Goal: Transaction & Acquisition: Purchase product/service

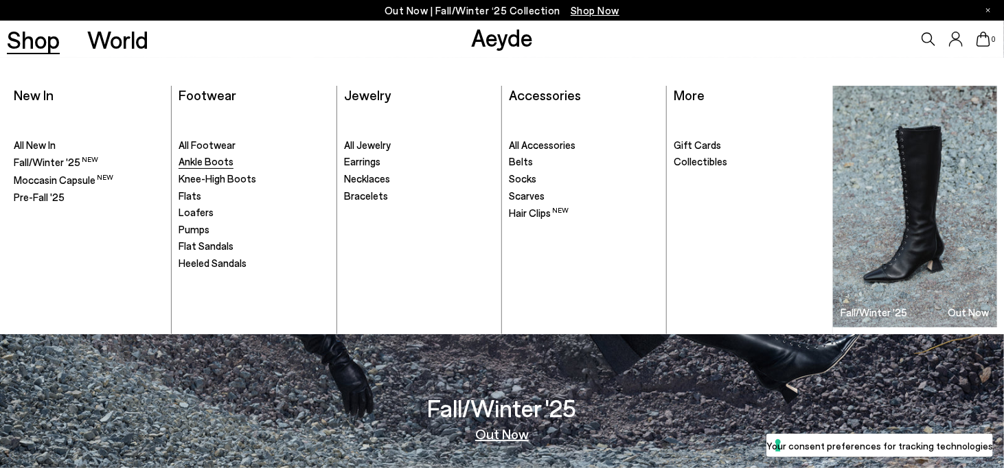
click at [202, 163] on span "Ankle Boots" at bounding box center [206, 161] width 55 height 12
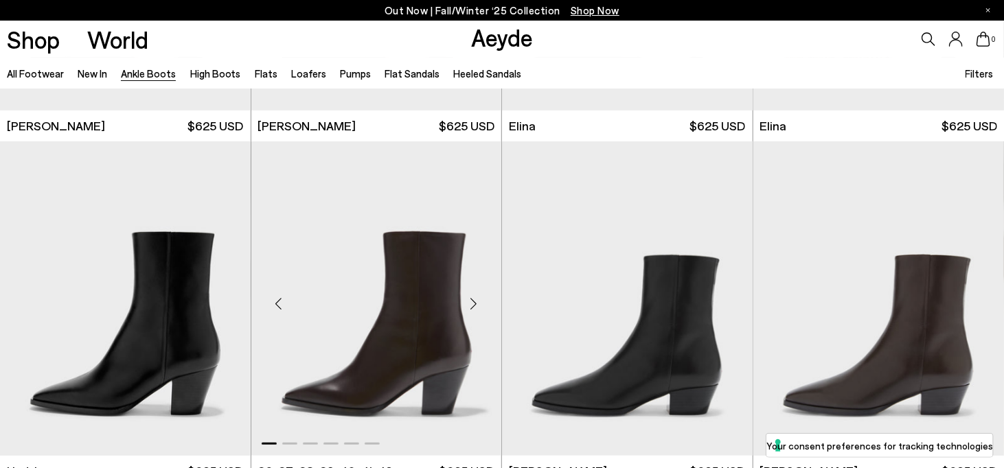
scroll to position [275, 0]
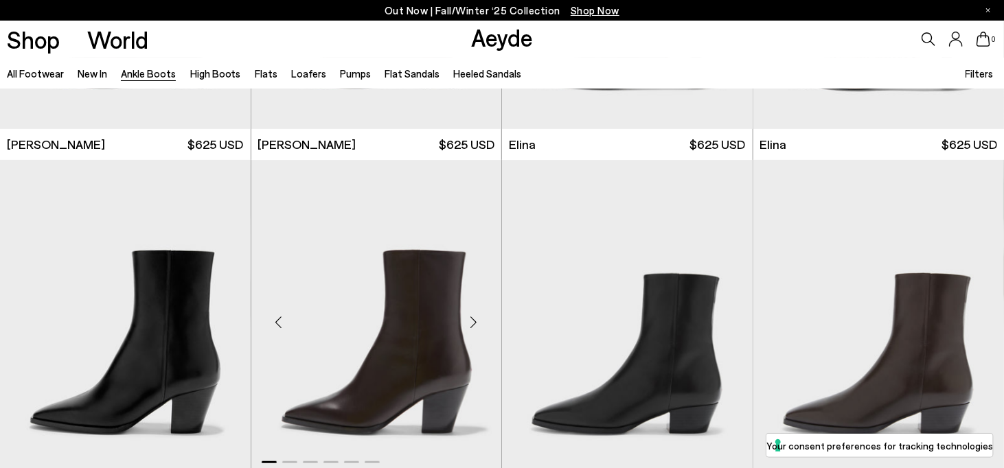
click at [477, 323] on div "Next slide" at bounding box center [473, 322] width 41 height 41
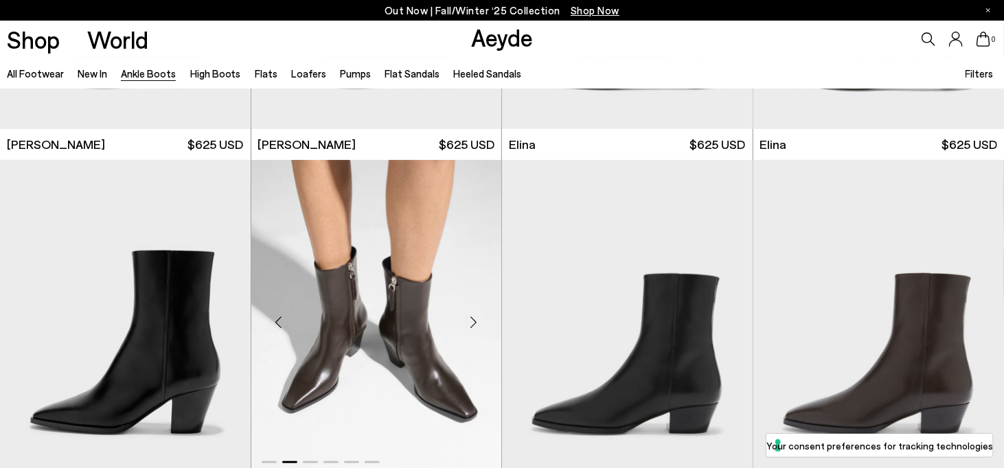
click at [477, 323] on div "Next slide" at bounding box center [473, 322] width 41 height 41
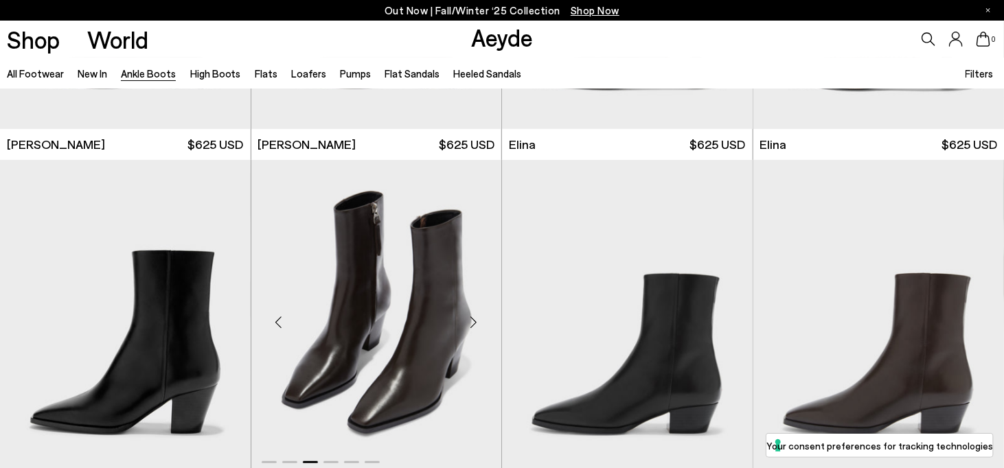
click at [477, 323] on div "Next slide" at bounding box center [473, 322] width 41 height 41
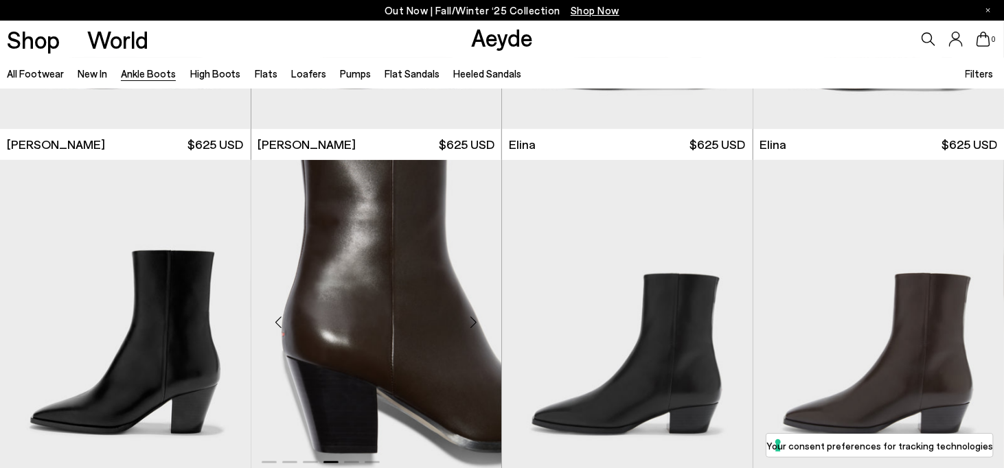
click at [477, 323] on div "Next slide" at bounding box center [473, 322] width 41 height 41
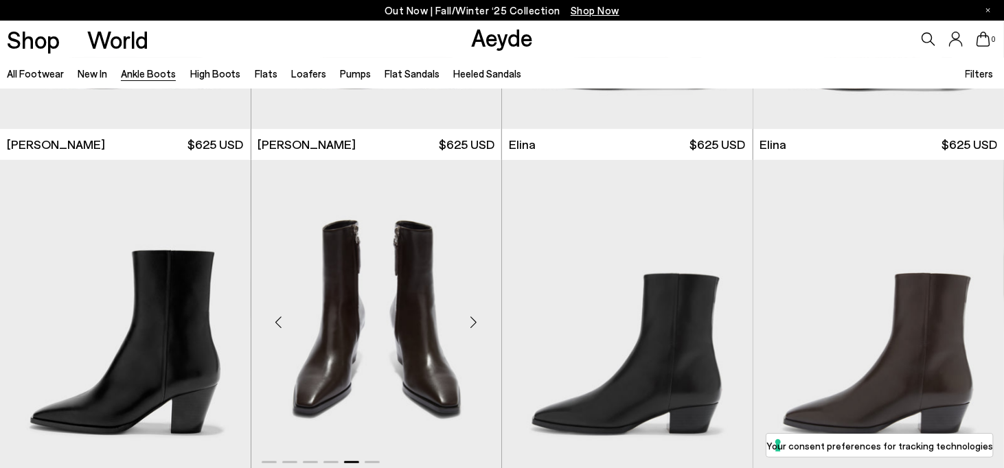
click at [477, 323] on div "Next slide" at bounding box center [473, 322] width 41 height 41
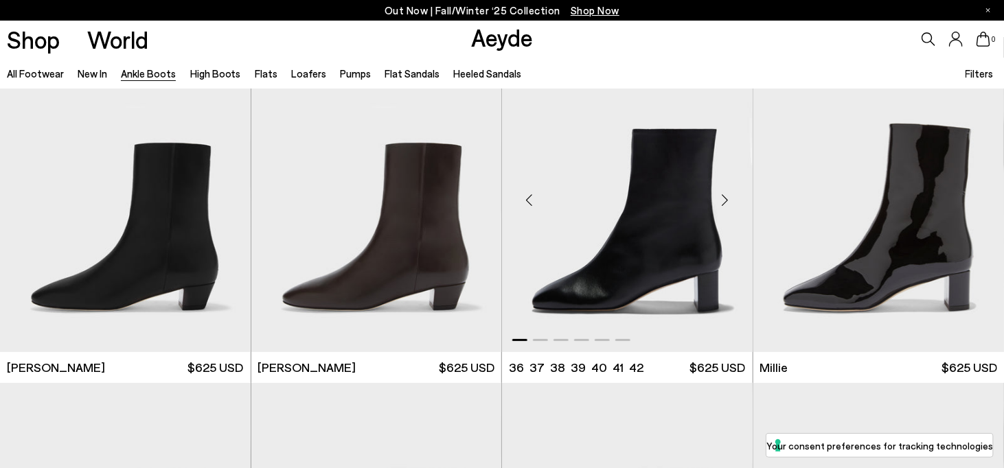
scroll to position [2472, 0]
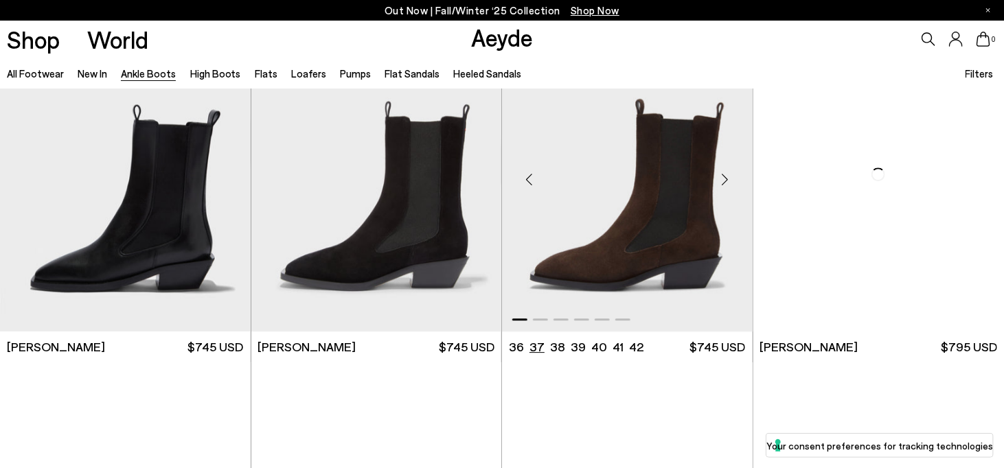
scroll to position [4532, 0]
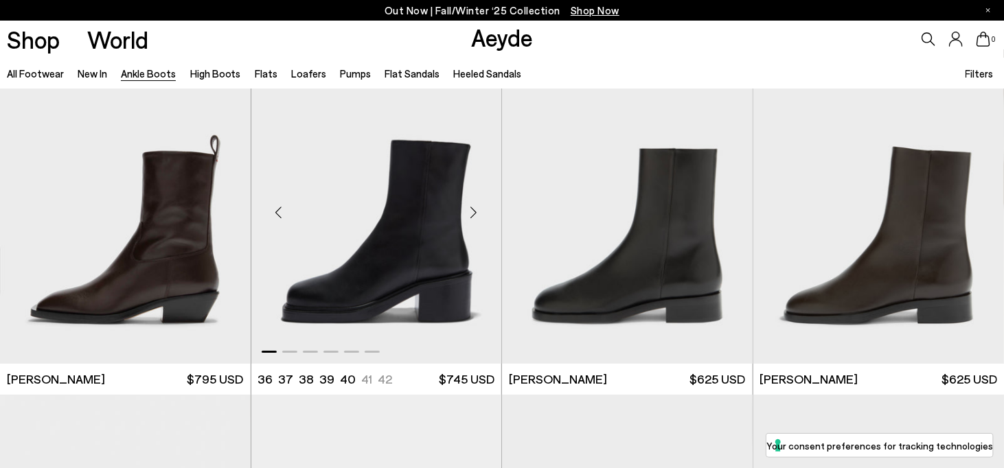
click at [463, 216] on div "Next slide" at bounding box center [473, 212] width 41 height 41
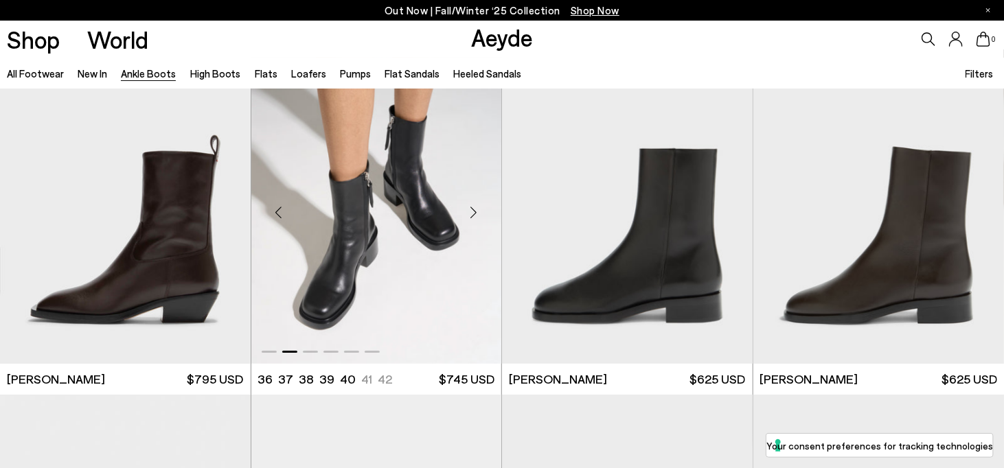
click at [469, 211] on div "Next slide" at bounding box center [473, 212] width 41 height 41
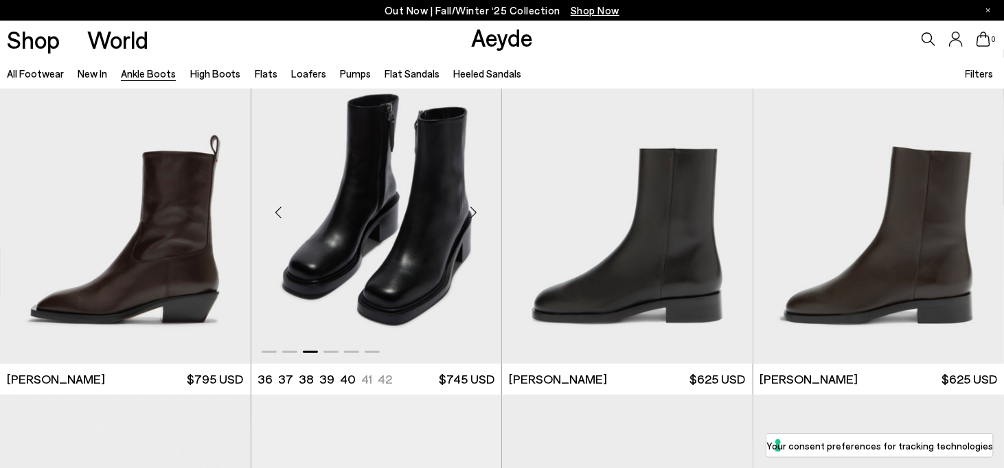
click at [469, 211] on div "Next slide" at bounding box center [473, 212] width 41 height 41
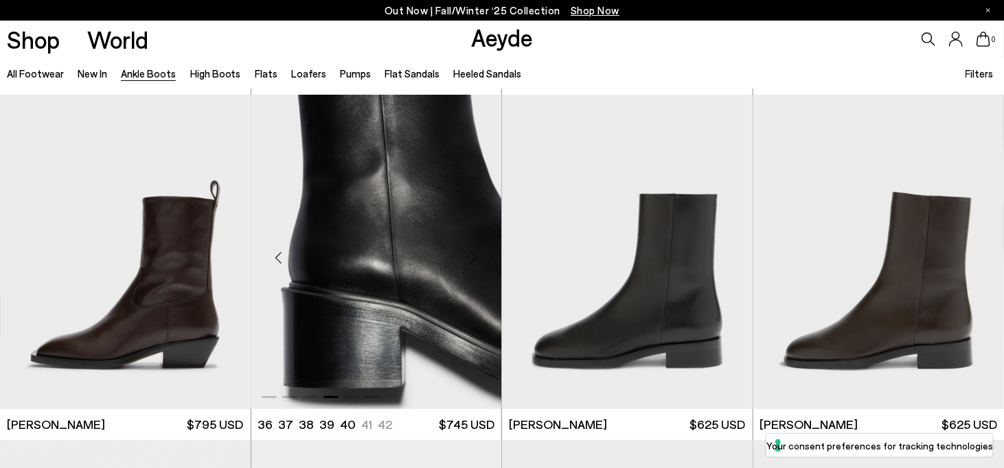
scroll to position [4463, 0]
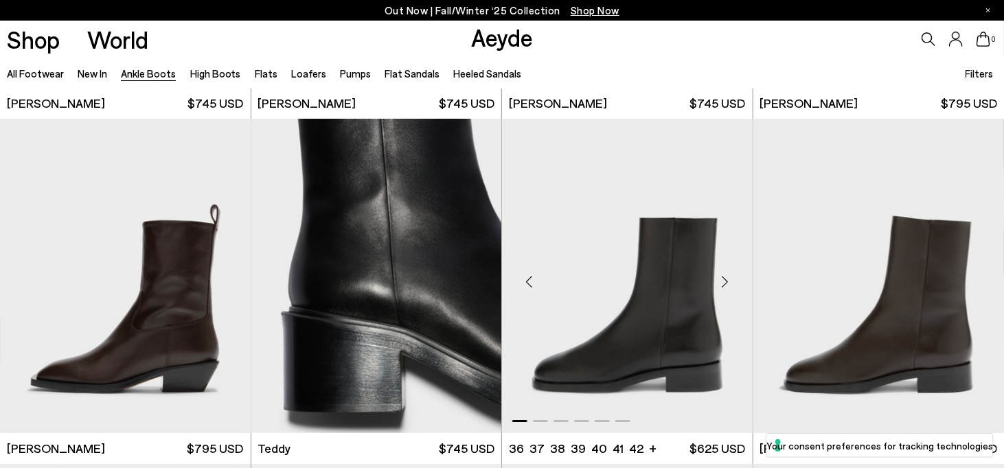
click at [720, 286] on div "Next slide" at bounding box center [725, 281] width 41 height 41
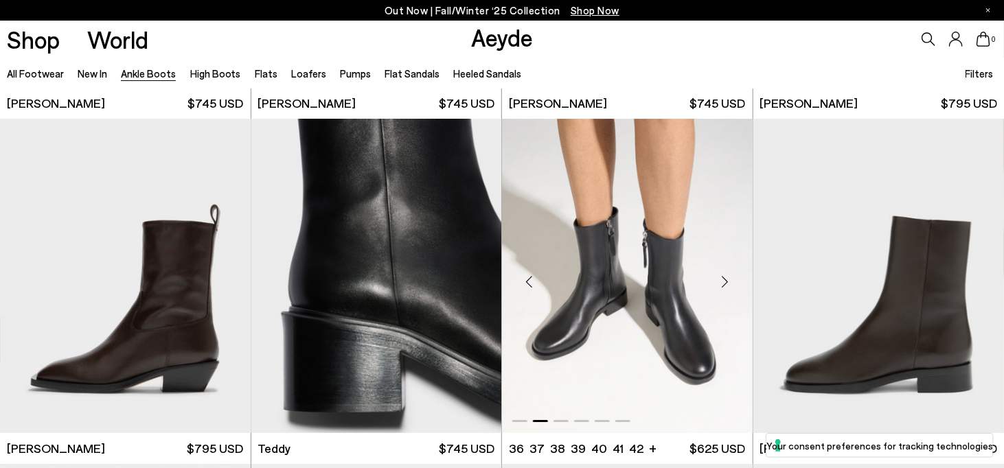
click at [720, 286] on div "Next slide" at bounding box center [725, 281] width 41 height 41
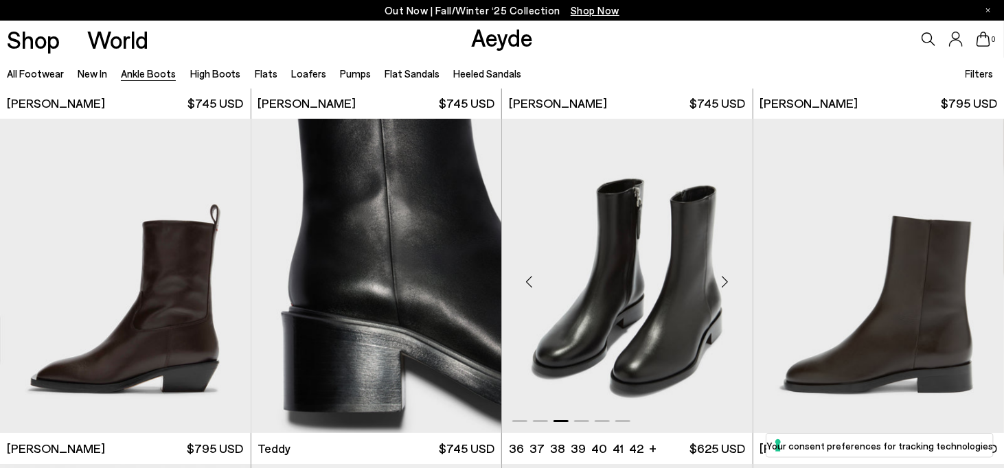
click at [720, 286] on div "Next slide" at bounding box center [725, 281] width 41 height 41
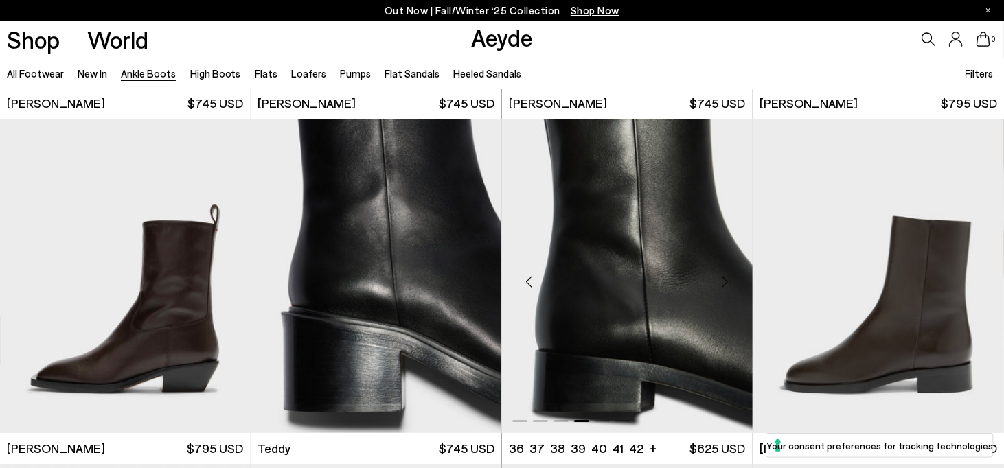
click at [720, 286] on div "Next slide" at bounding box center [725, 281] width 41 height 41
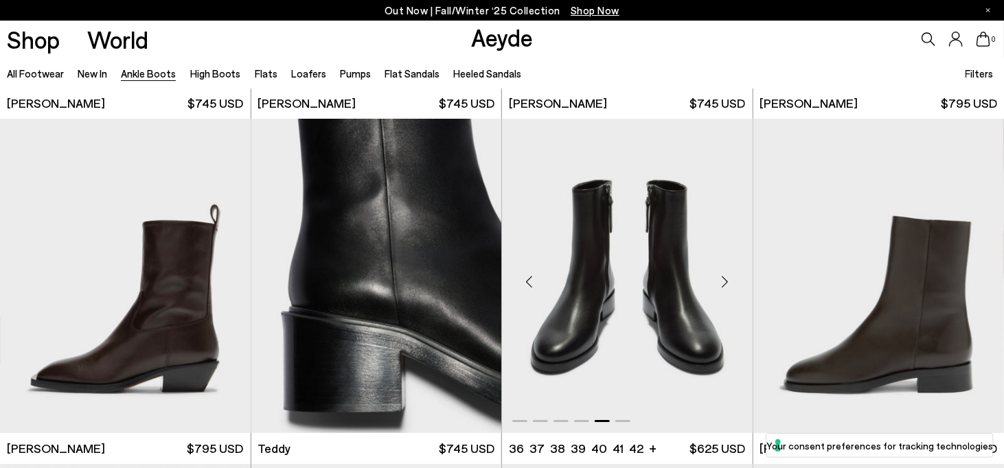
click at [720, 286] on div "Next slide" at bounding box center [725, 281] width 41 height 41
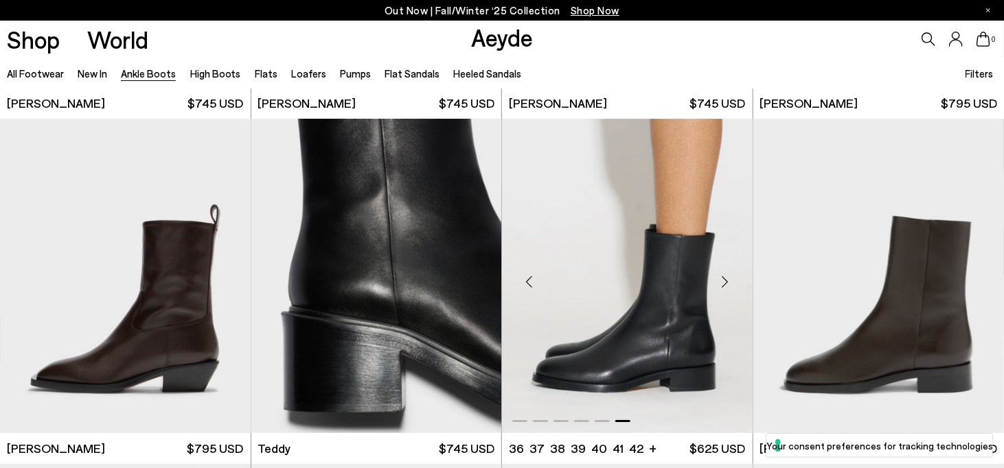
click at [725, 275] on div "Next slide" at bounding box center [725, 281] width 41 height 41
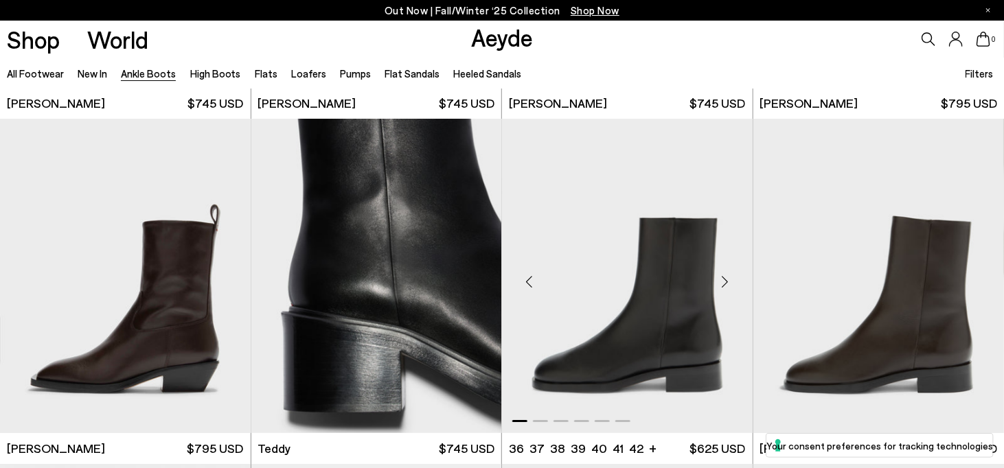
click at [725, 275] on div "Next slide" at bounding box center [725, 281] width 41 height 41
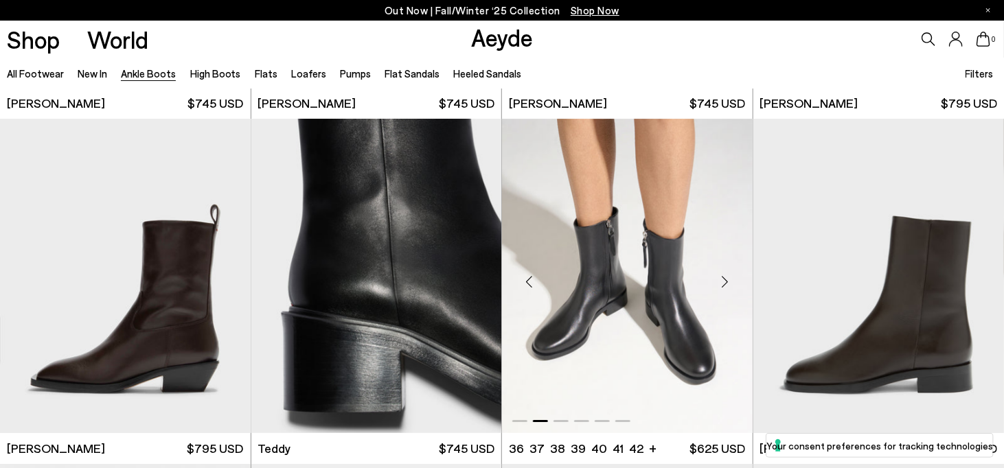
click at [727, 277] on div "Next slide" at bounding box center [725, 281] width 41 height 41
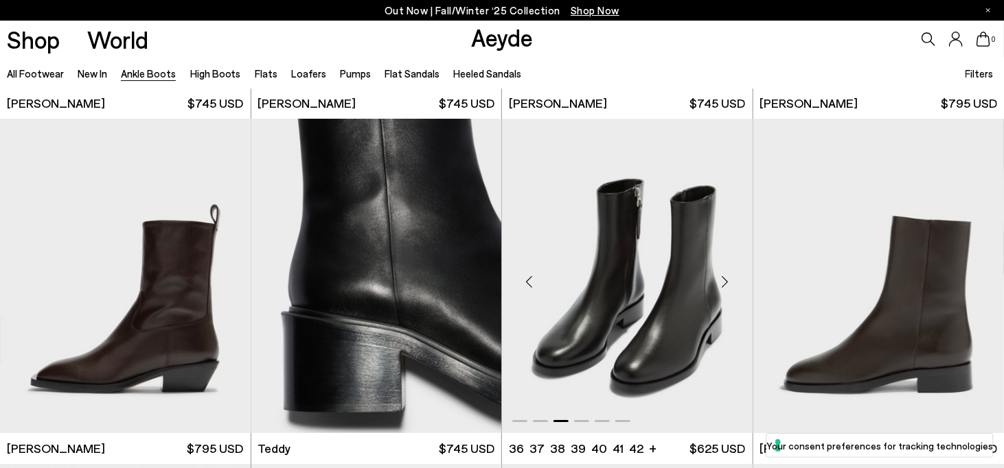
click at [728, 277] on div "Next slide" at bounding box center [725, 281] width 41 height 41
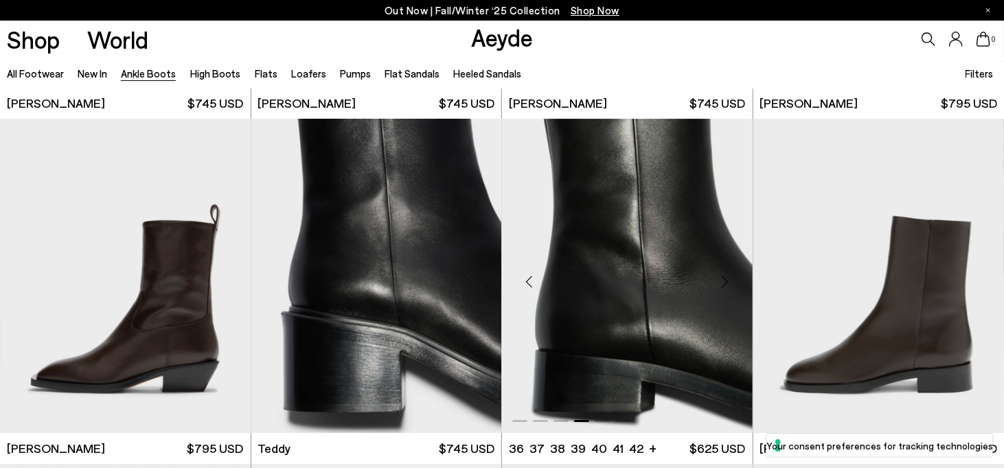
click at [724, 281] on div "Next slide" at bounding box center [725, 281] width 41 height 41
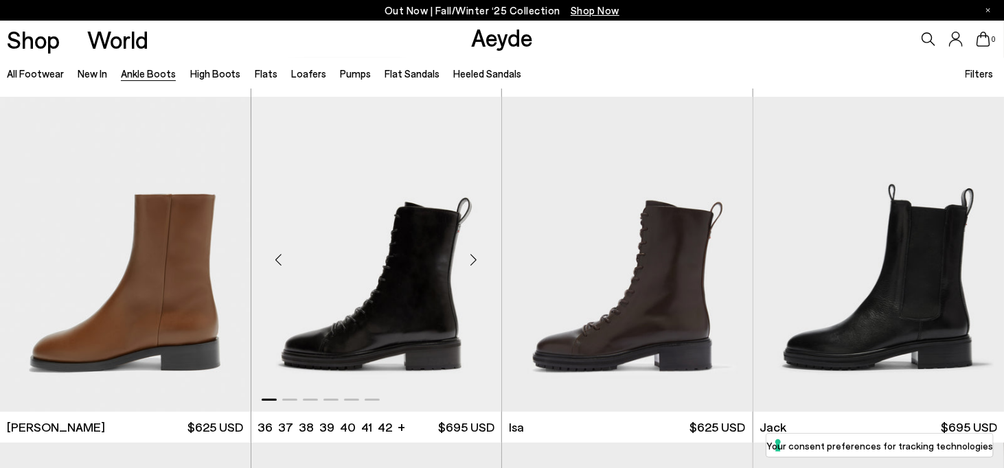
scroll to position [4806, 0]
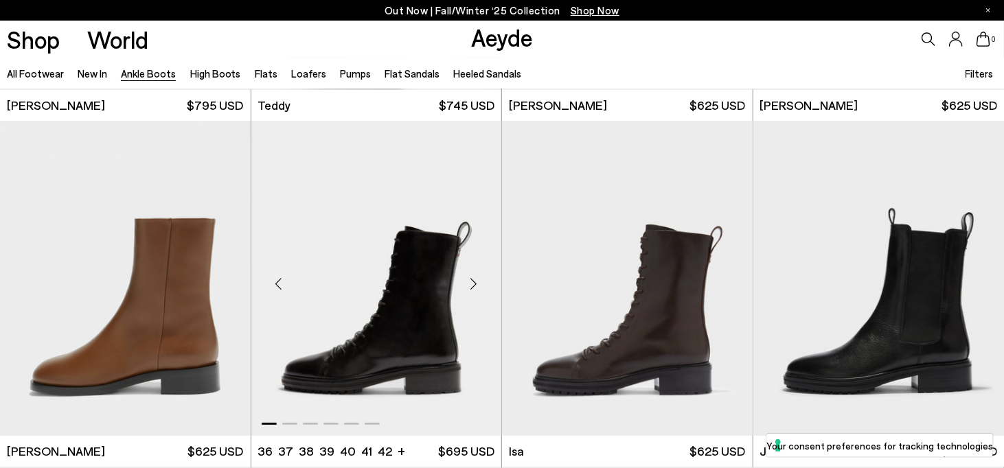
click at [477, 278] on div "Next slide" at bounding box center [473, 284] width 41 height 41
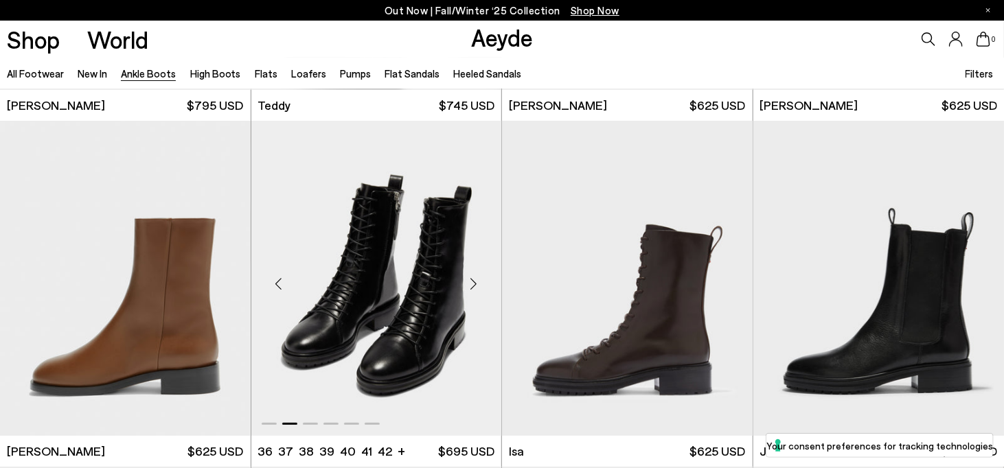
click at [477, 278] on div "Next slide" at bounding box center [473, 284] width 41 height 41
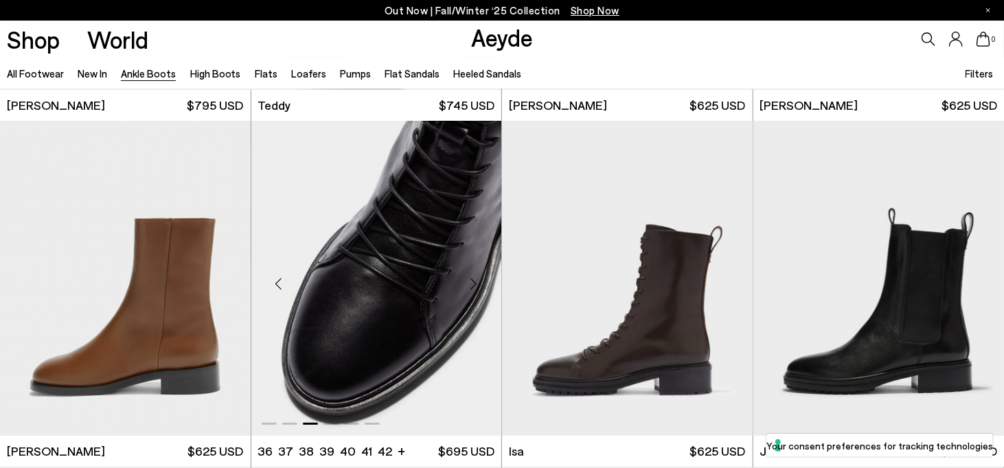
click at [477, 278] on div "Next slide" at bounding box center [473, 284] width 41 height 41
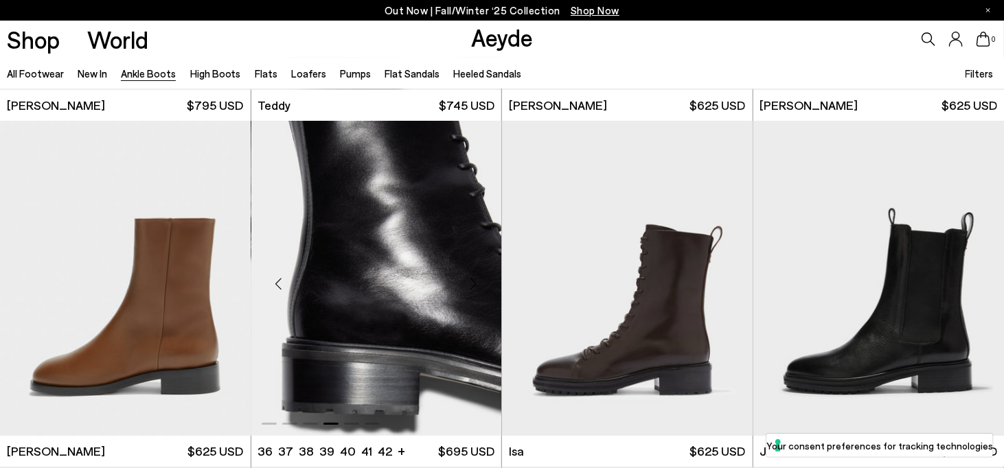
click at [477, 278] on div "Next slide" at bounding box center [473, 284] width 41 height 41
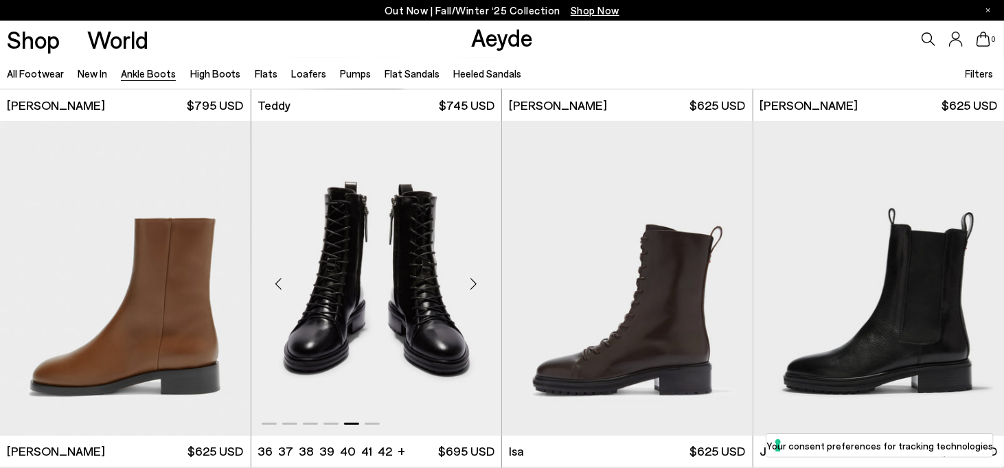
click at [477, 278] on div "Next slide" at bounding box center [473, 284] width 41 height 41
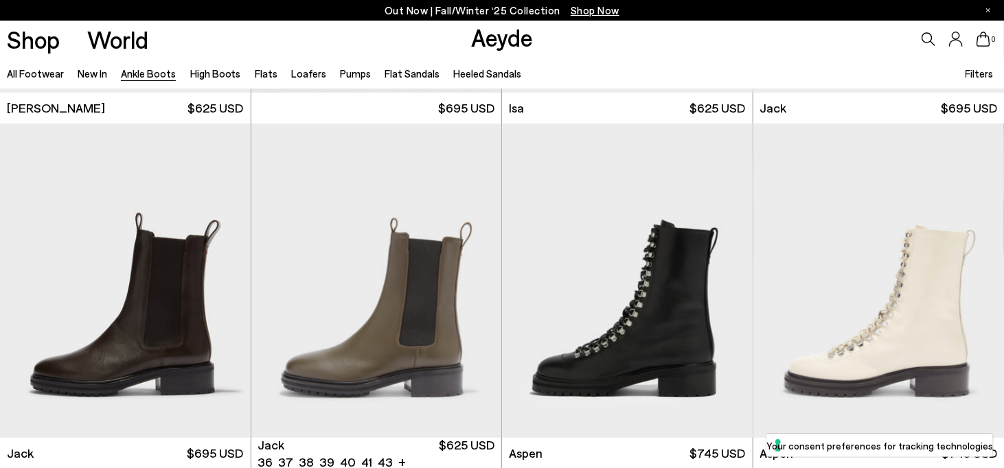
scroll to position [5219, 0]
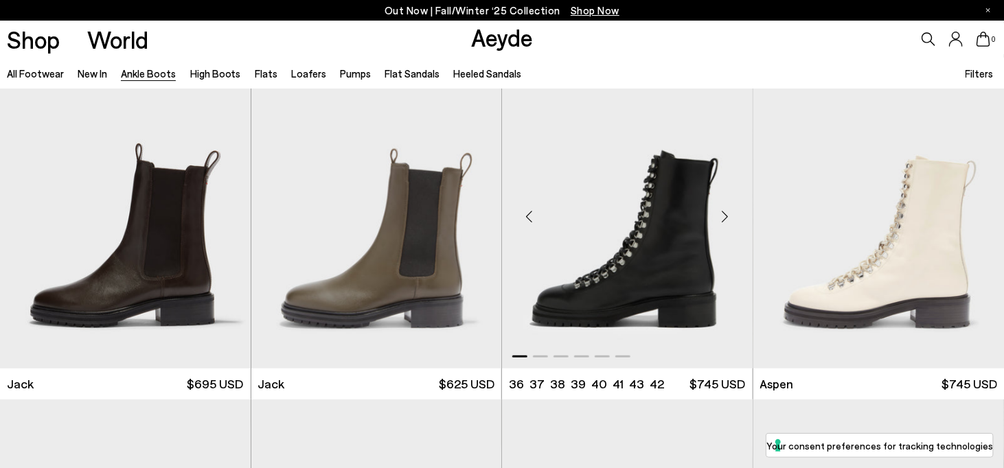
click at [727, 218] on div "Next slide" at bounding box center [725, 216] width 41 height 41
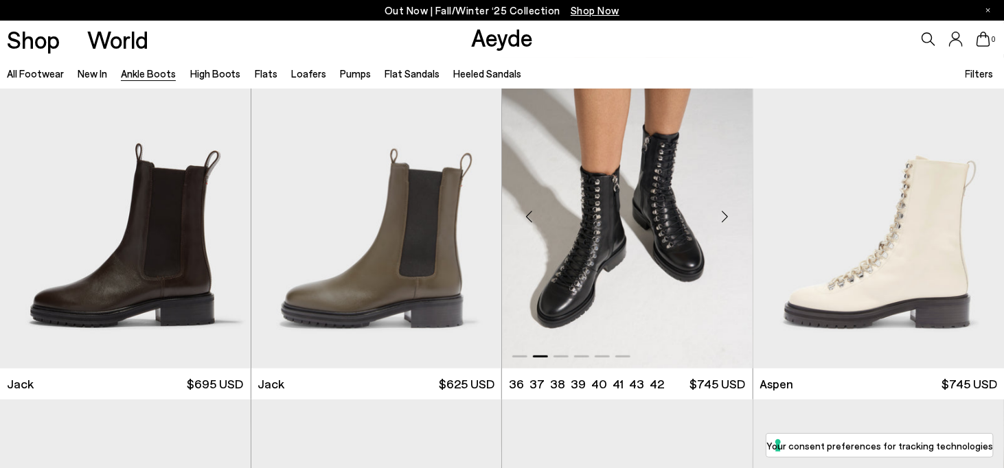
click at [727, 218] on div "Next slide" at bounding box center [725, 216] width 41 height 41
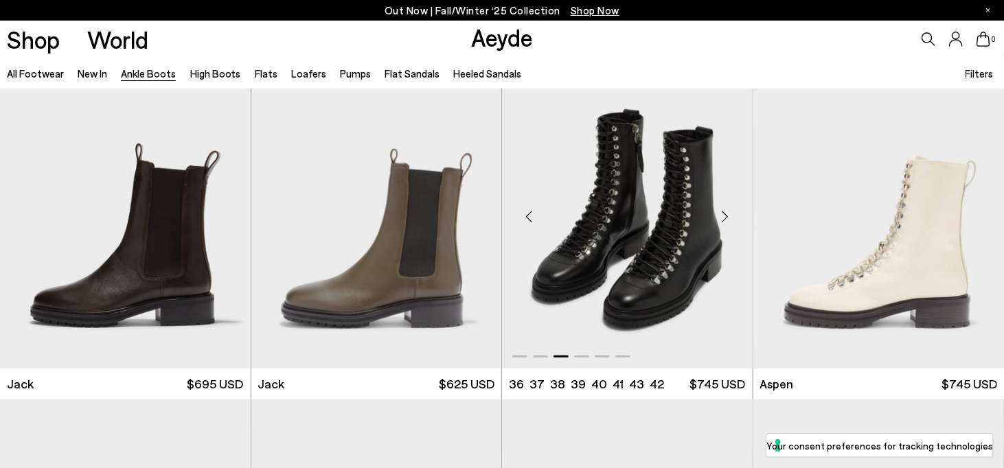
click at [727, 218] on div "Next slide" at bounding box center [725, 216] width 41 height 41
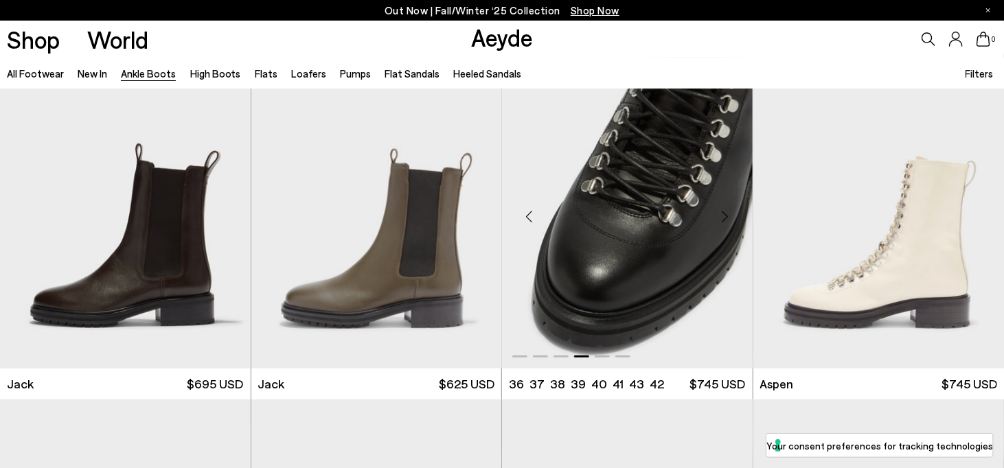
click at [727, 218] on div "Next slide" at bounding box center [725, 216] width 41 height 41
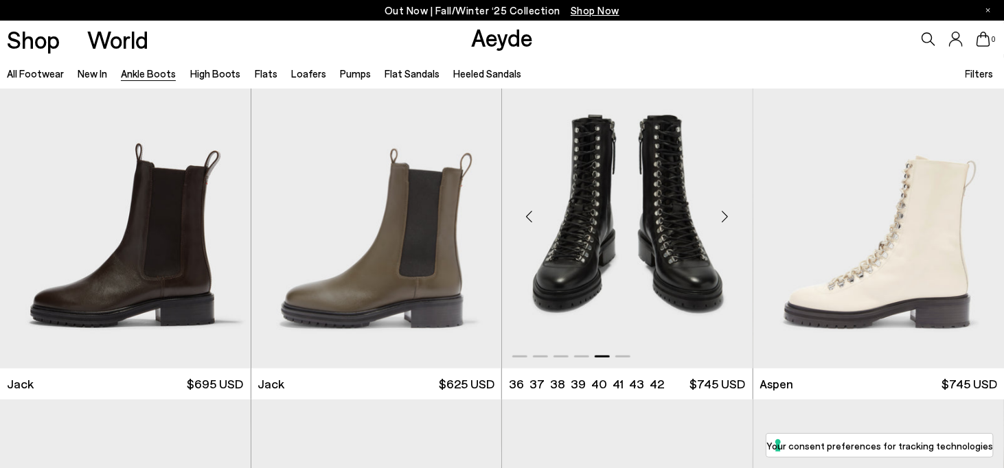
click at [727, 218] on div "Next slide" at bounding box center [725, 216] width 41 height 41
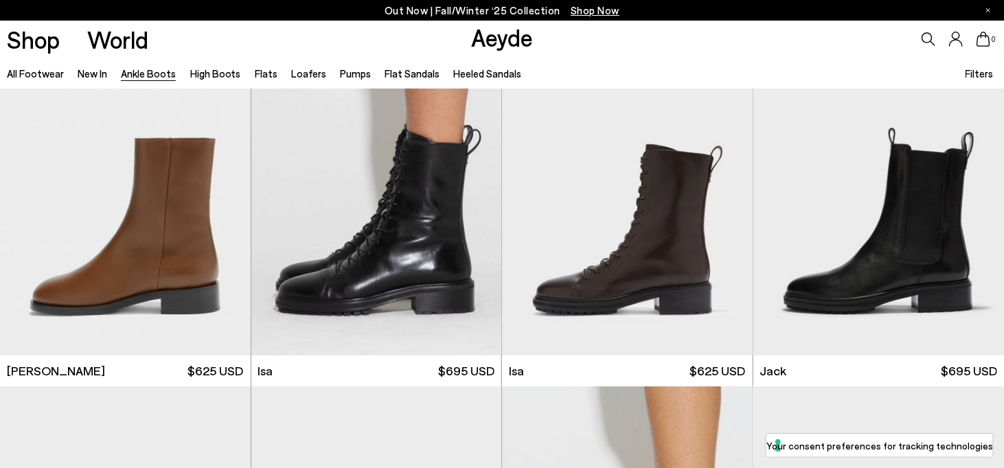
scroll to position [4875, 0]
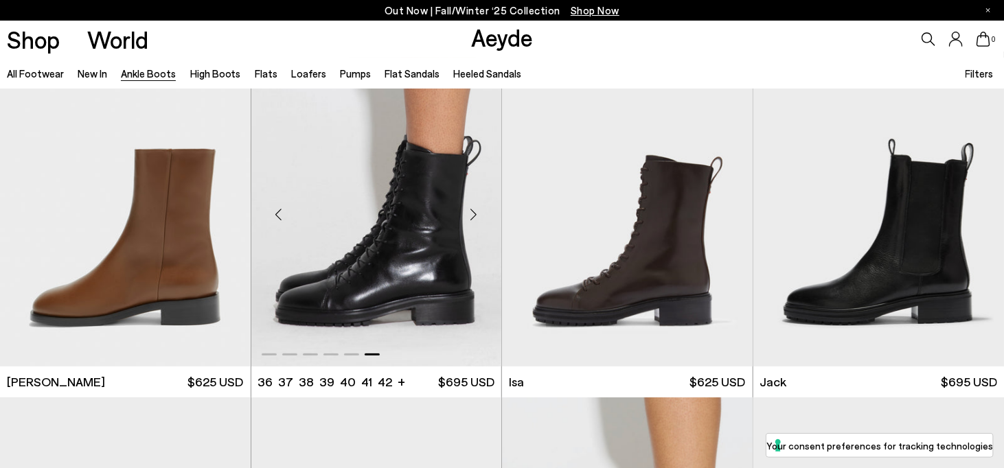
click at [421, 234] on img "6 / 6" at bounding box center [376, 209] width 251 height 315
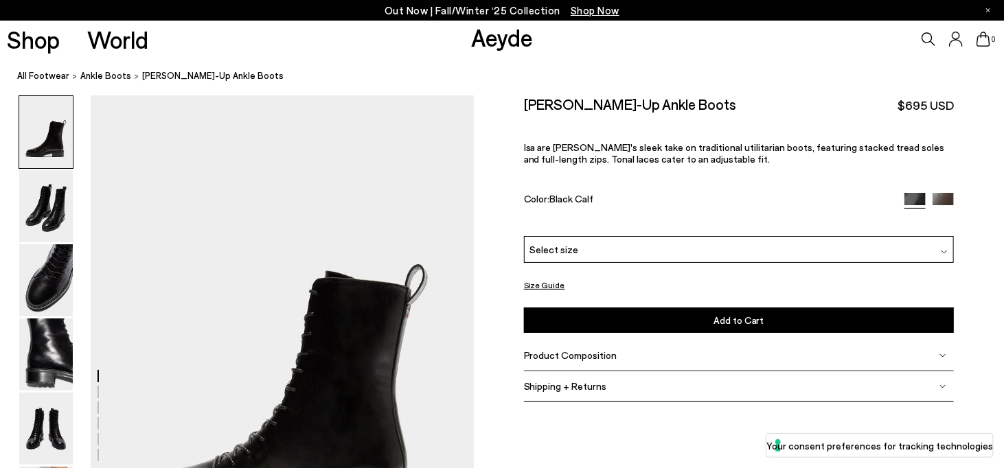
scroll to position [68, 0]
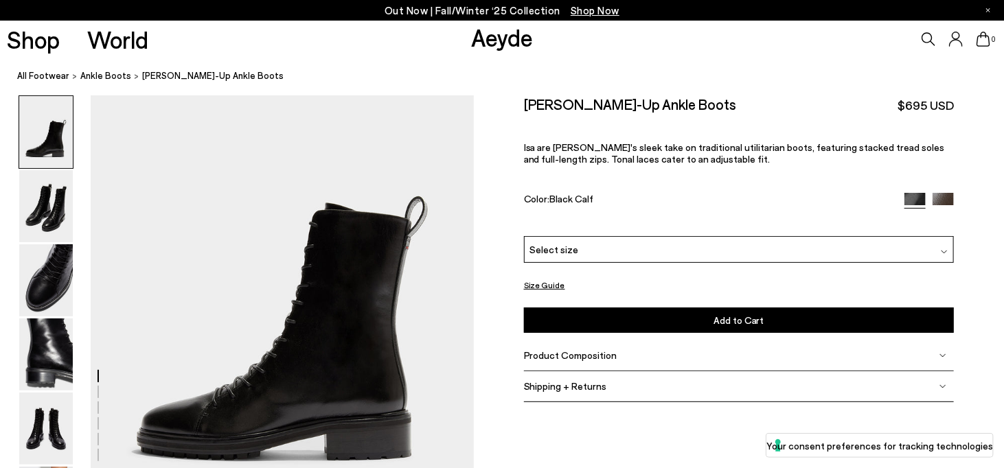
click at [684, 240] on div "Select size" at bounding box center [739, 249] width 430 height 27
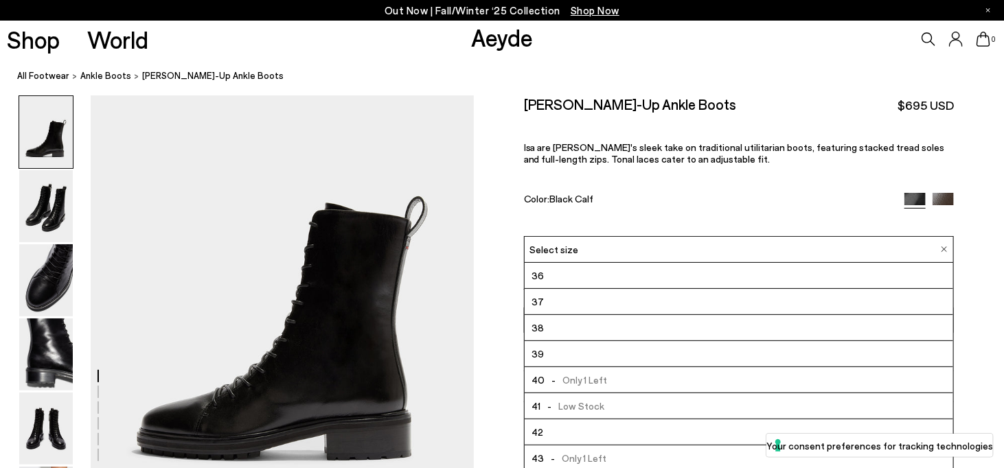
click at [628, 301] on li "37" at bounding box center [739, 302] width 428 height 26
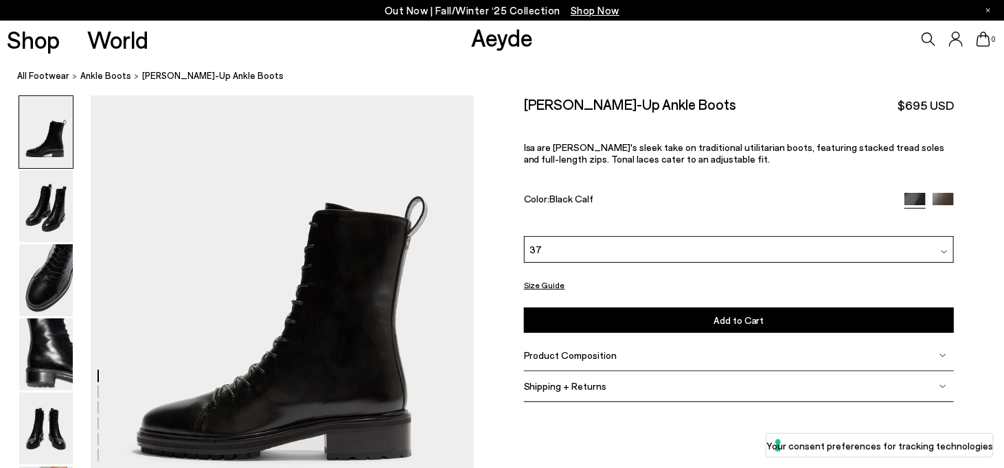
click at [655, 324] on button "Add to Cart Select a Size First" at bounding box center [739, 320] width 430 height 25
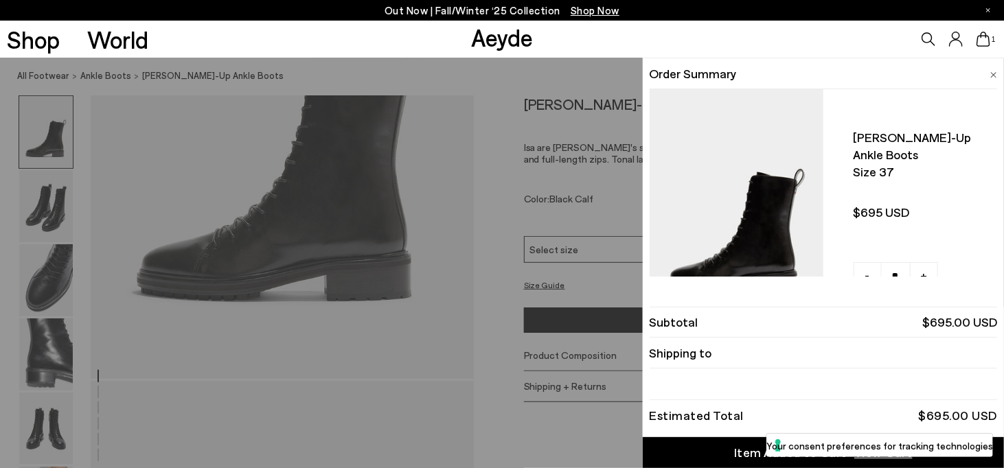
scroll to position [137, 0]
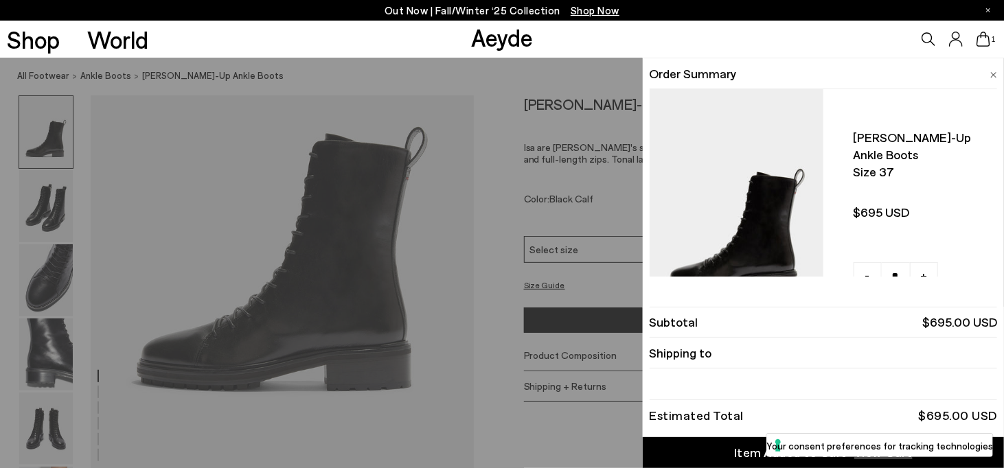
click at [989, 74] on li "Order Summary" at bounding box center [823, 73] width 347 height 31
click at [991, 73] on img at bounding box center [993, 75] width 7 height 6
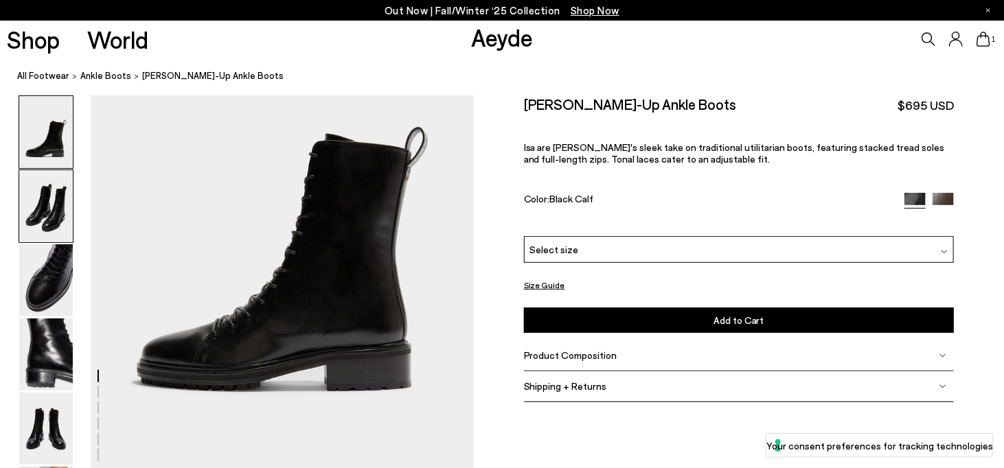
click at [60, 205] on img at bounding box center [46, 206] width 54 height 72
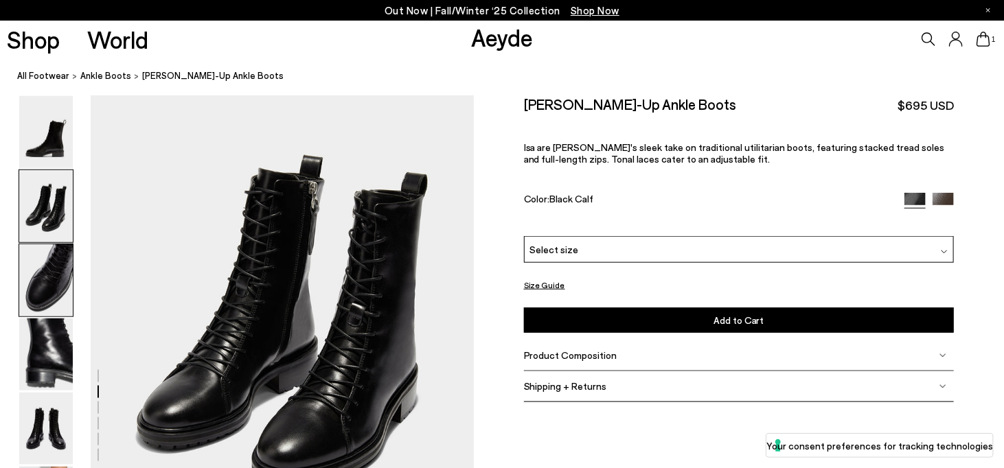
scroll to position [582, 0]
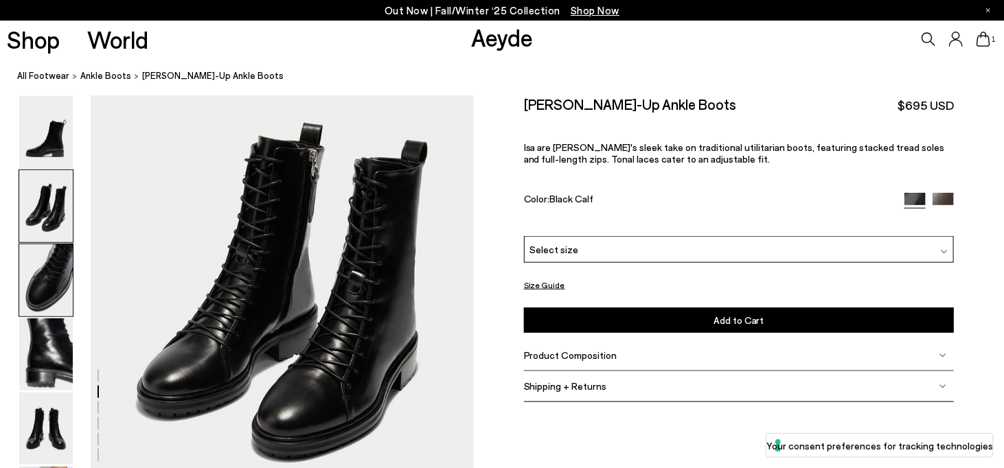
click at [56, 268] on img at bounding box center [46, 280] width 54 height 72
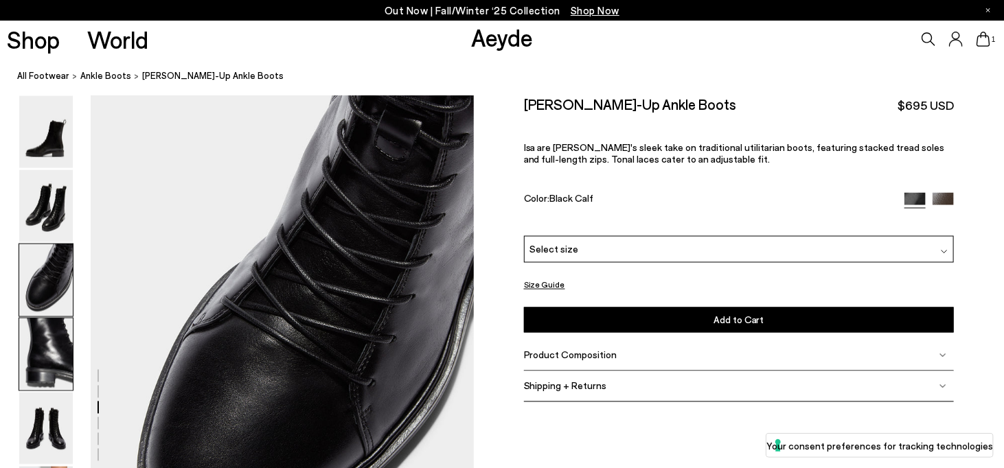
click at [47, 324] on img at bounding box center [46, 355] width 54 height 72
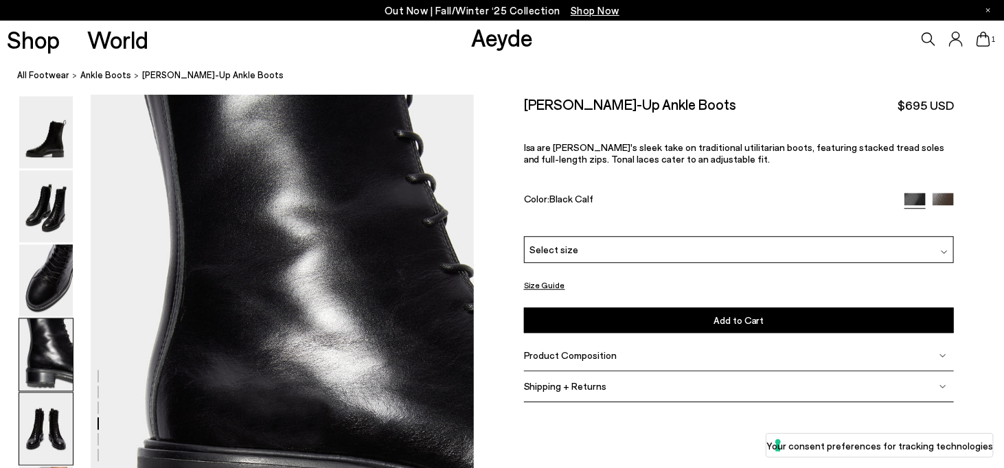
click at [25, 439] on img at bounding box center [46, 429] width 54 height 72
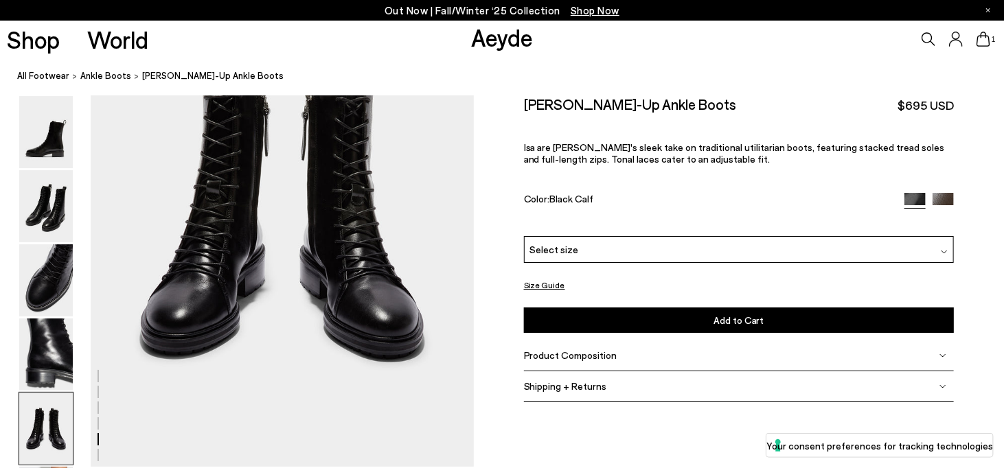
scroll to position [2120, 0]
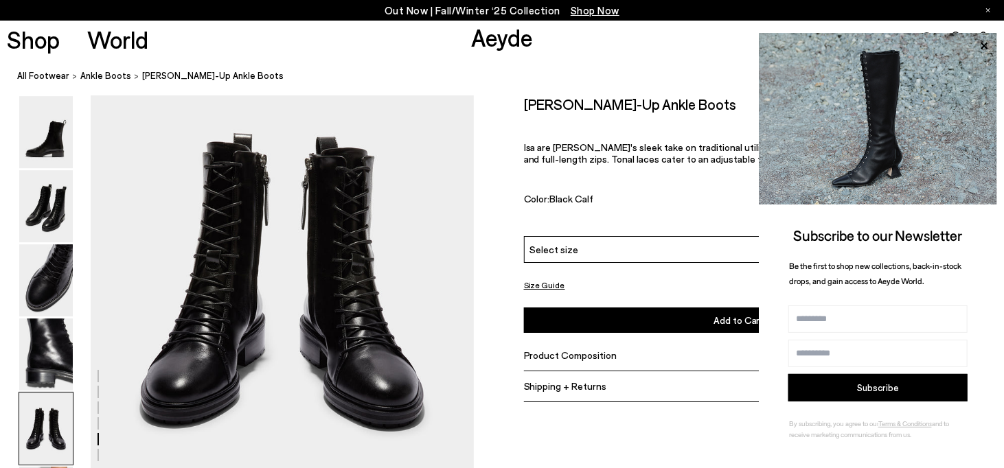
scroll to position [68, 0]
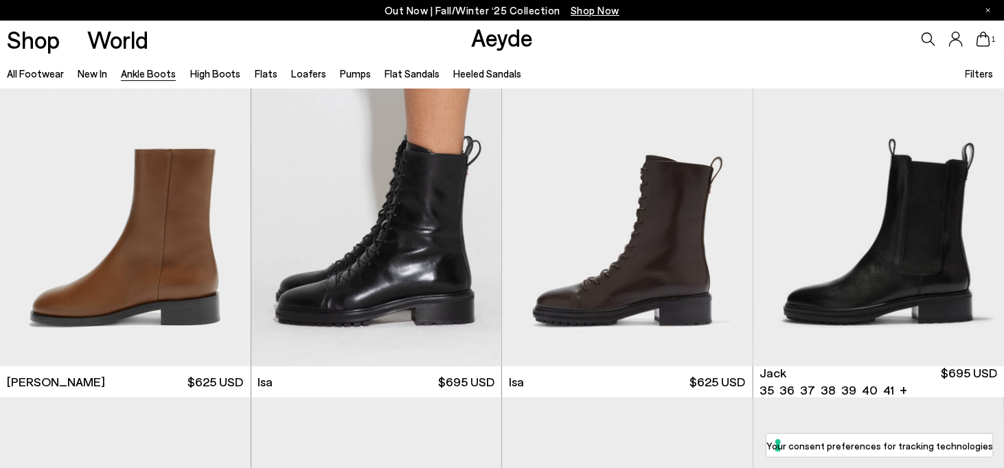
scroll to position [4875, 0]
click at [983, 209] on div "Next slide" at bounding box center [976, 214] width 41 height 41
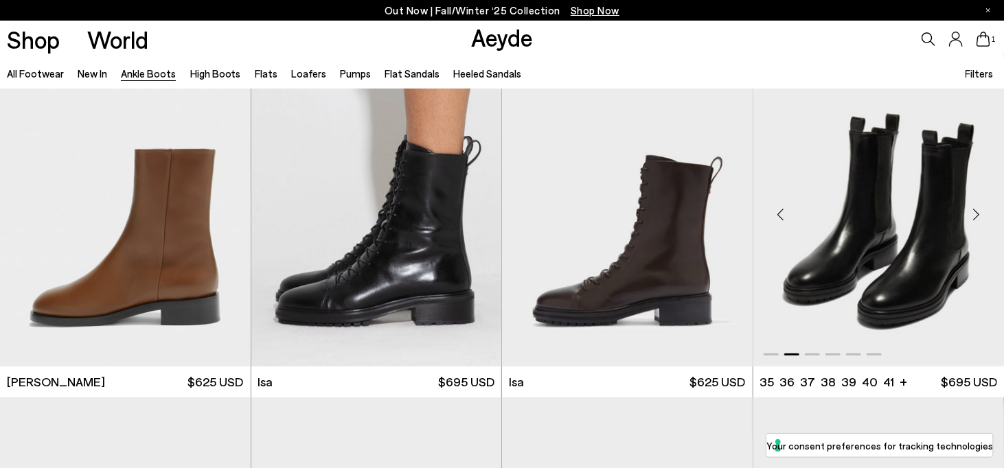
click at [982, 211] on div "Next slide" at bounding box center [976, 214] width 41 height 41
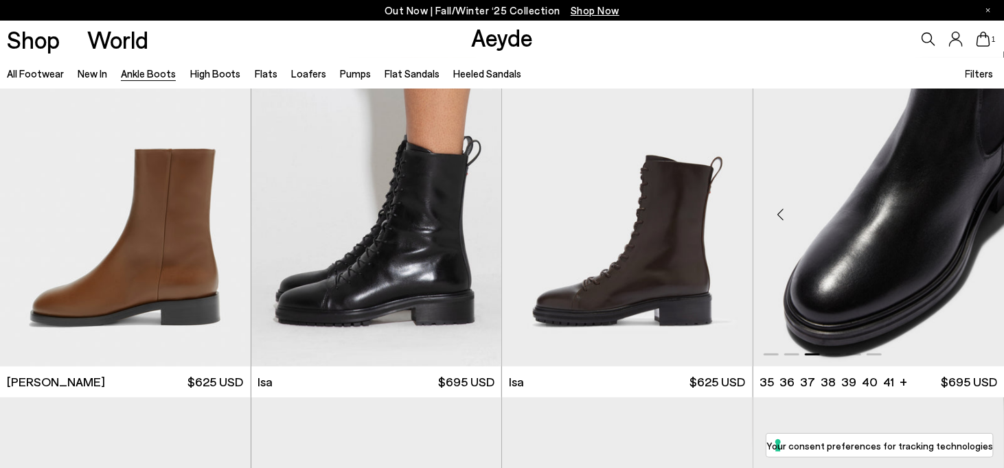
click at [982, 211] on div "Next slide" at bounding box center [976, 214] width 41 height 41
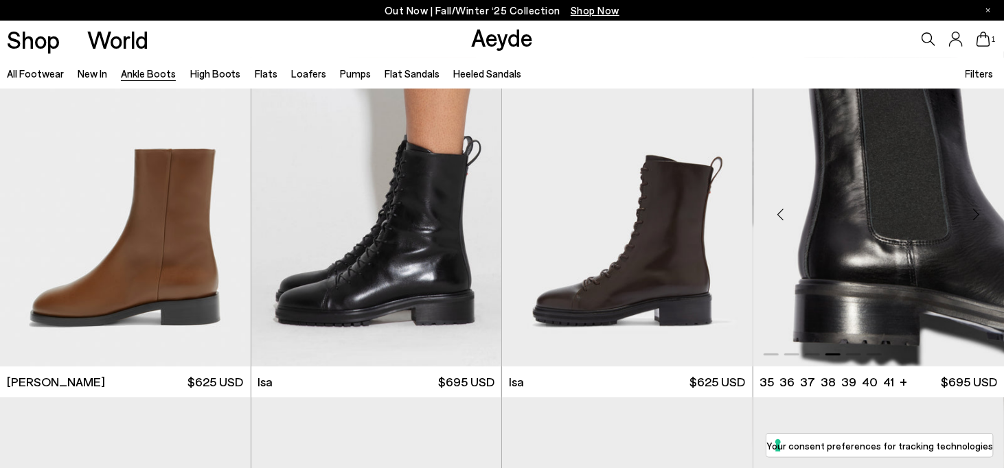
click at [982, 211] on div "Next slide" at bounding box center [976, 214] width 41 height 41
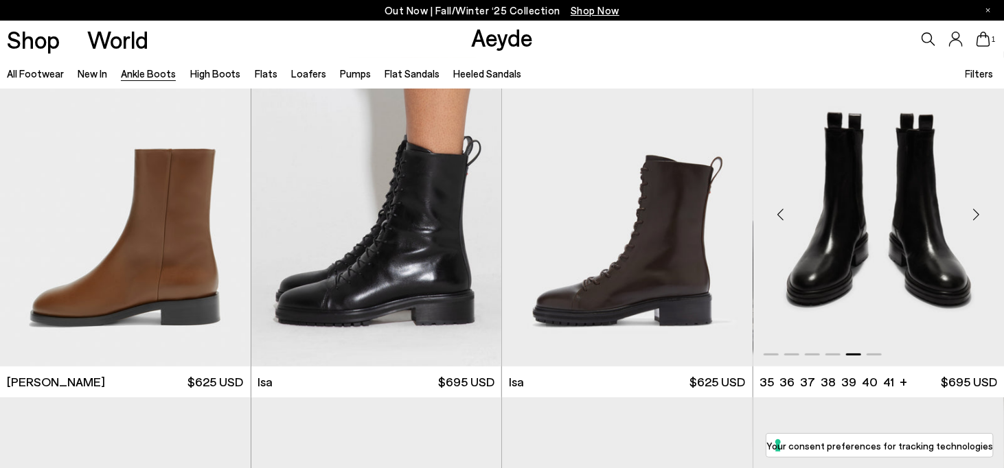
click at [982, 211] on div "Next slide" at bounding box center [976, 214] width 41 height 41
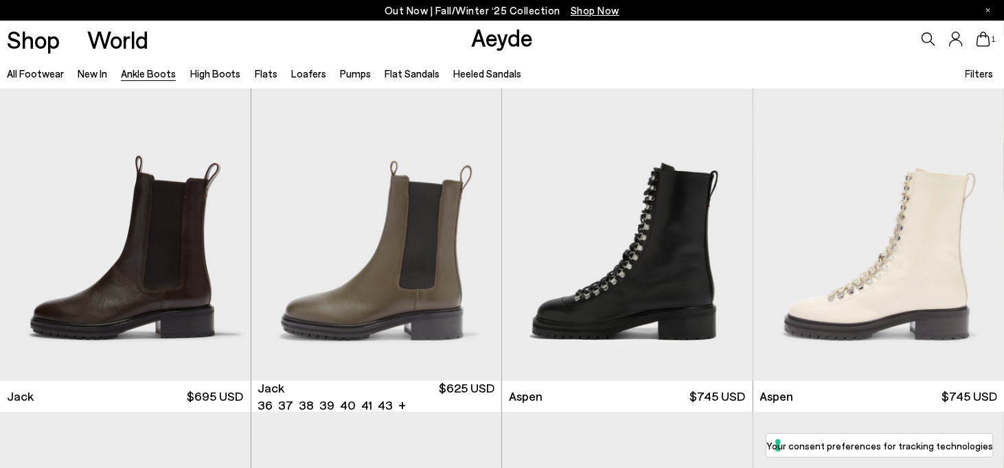
scroll to position [5219, 0]
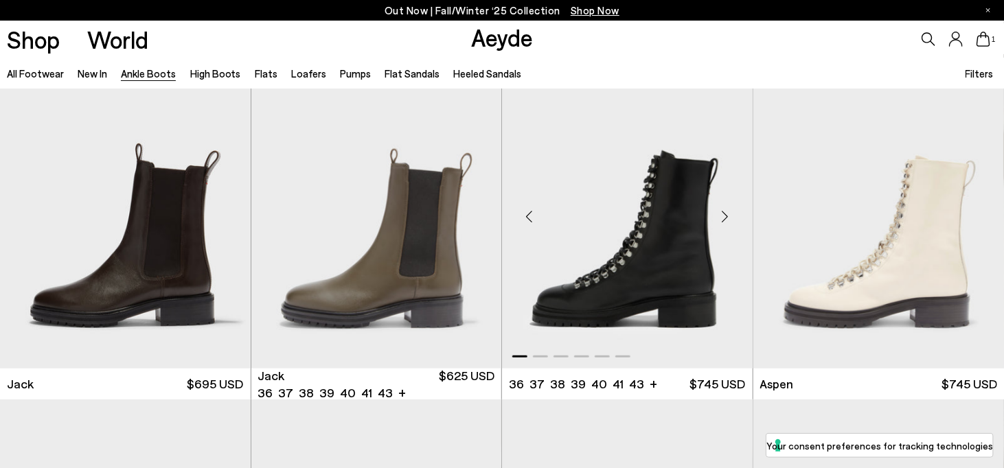
click at [724, 216] on div "Next slide" at bounding box center [725, 216] width 41 height 41
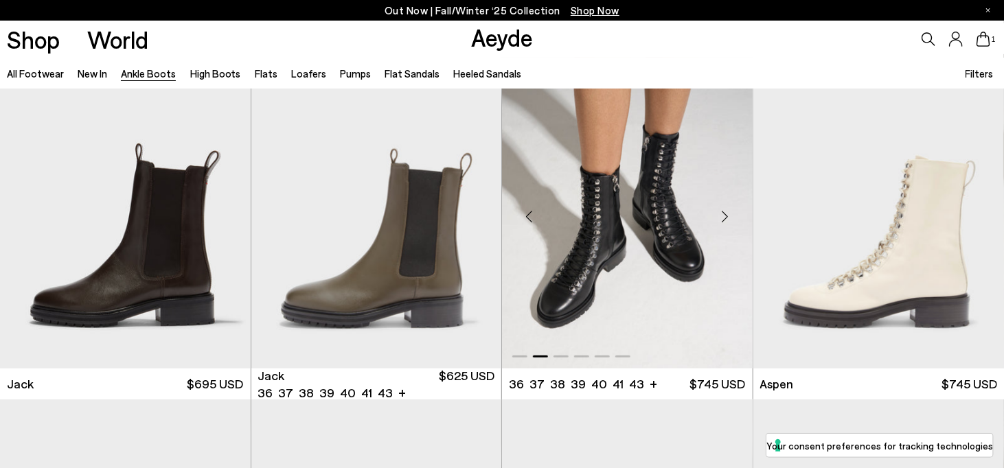
click at [724, 216] on div "Next slide" at bounding box center [725, 216] width 41 height 41
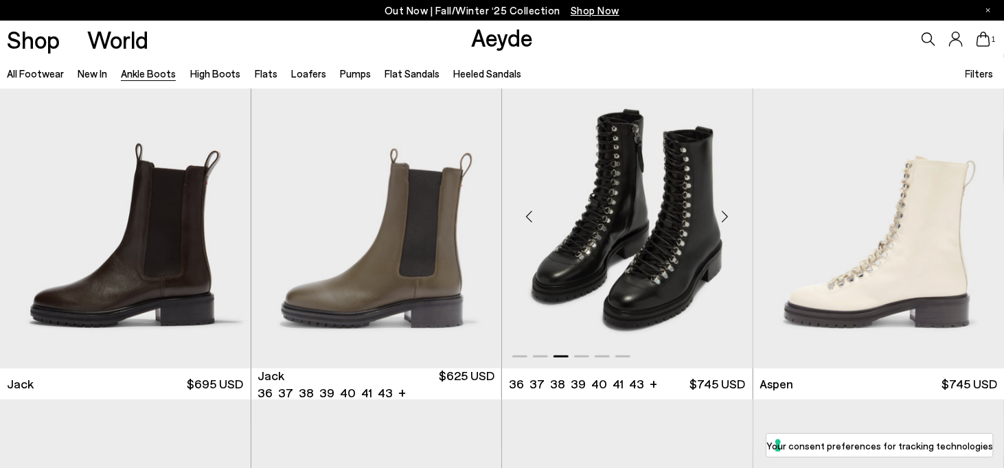
click at [724, 216] on div "Next slide" at bounding box center [725, 216] width 41 height 41
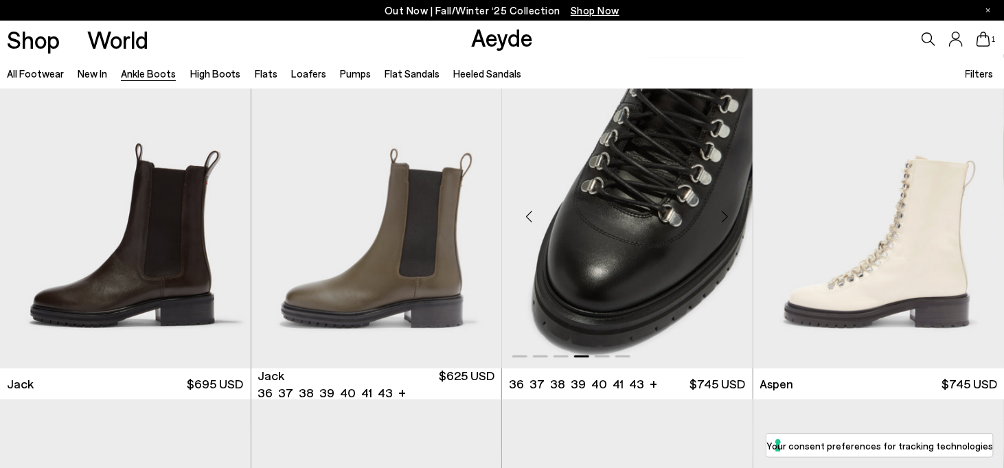
click at [724, 216] on div "Next slide" at bounding box center [725, 216] width 41 height 41
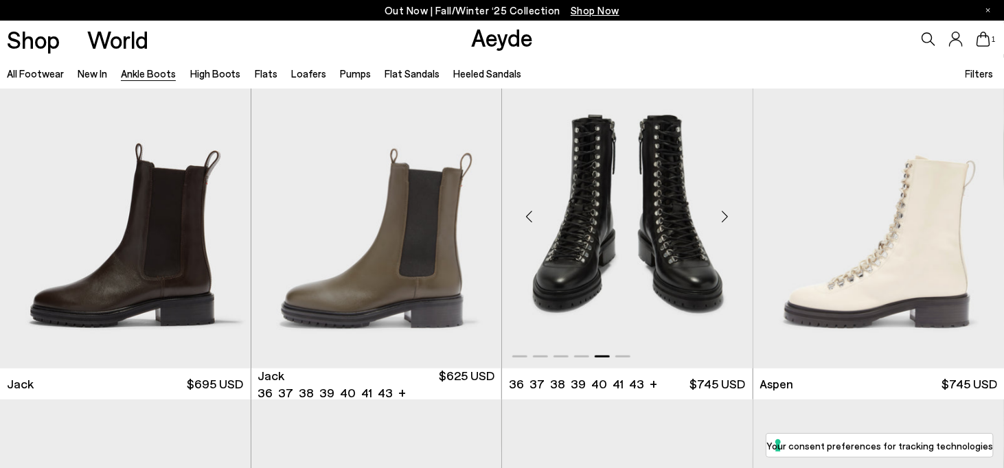
click at [724, 216] on div "Next slide" at bounding box center [725, 216] width 41 height 41
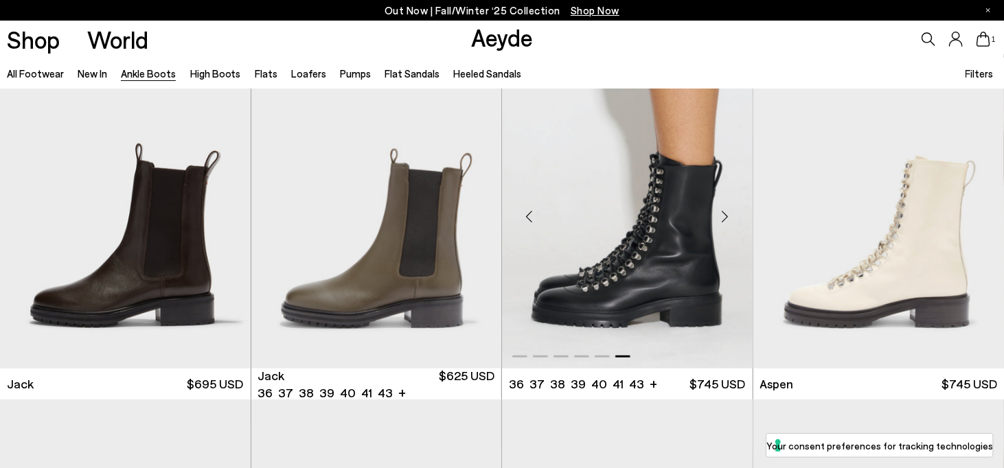
click at [724, 216] on div "Next slide" at bounding box center [725, 216] width 41 height 41
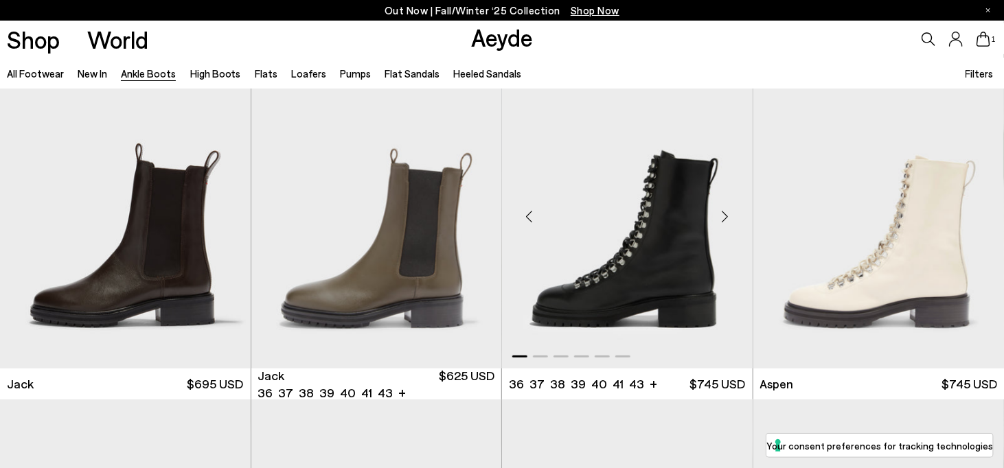
click at [724, 216] on div "Next slide" at bounding box center [725, 216] width 41 height 41
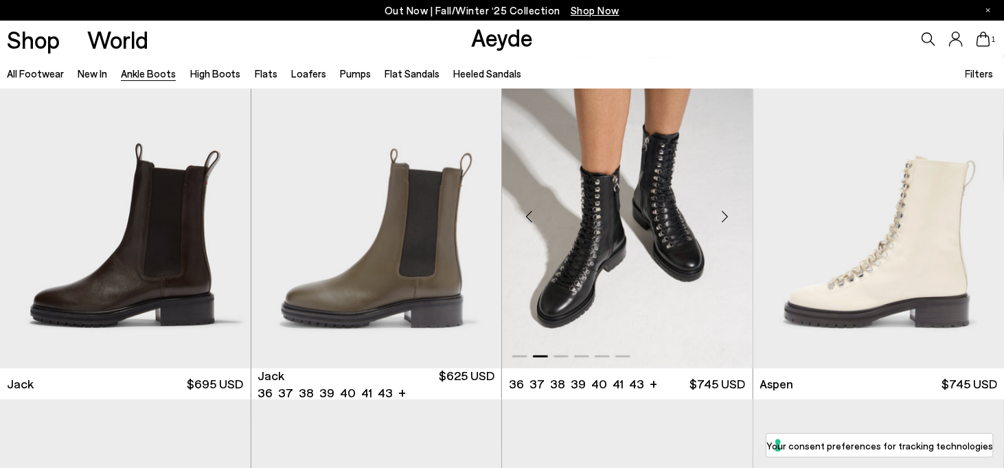
click at [679, 243] on img "2 / 6" at bounding box center [627, 211] width 251 height 315
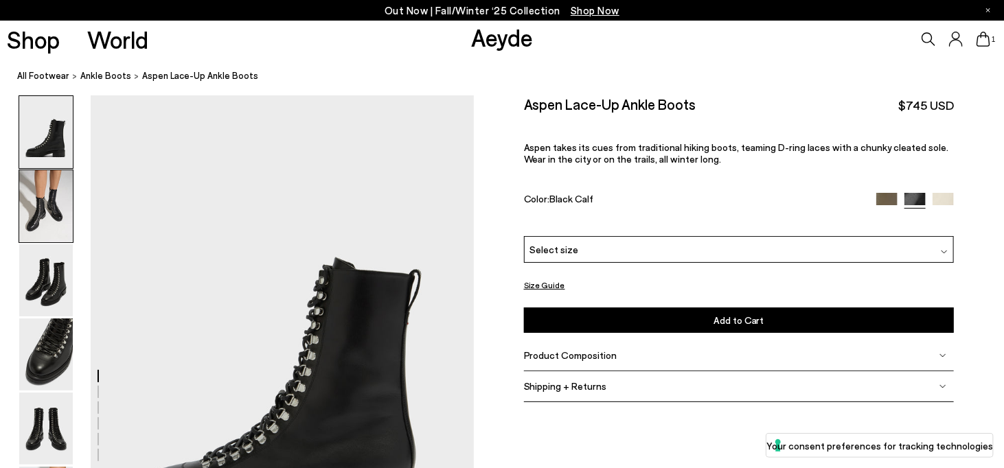
click at [52, 178] on img at bounding box center [46, 206] width 54 height 72
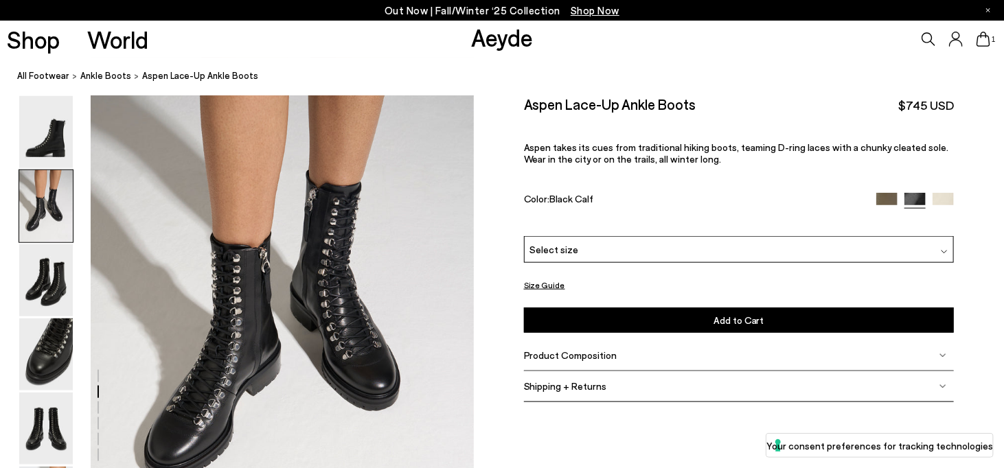
scroll to position [582, 0]
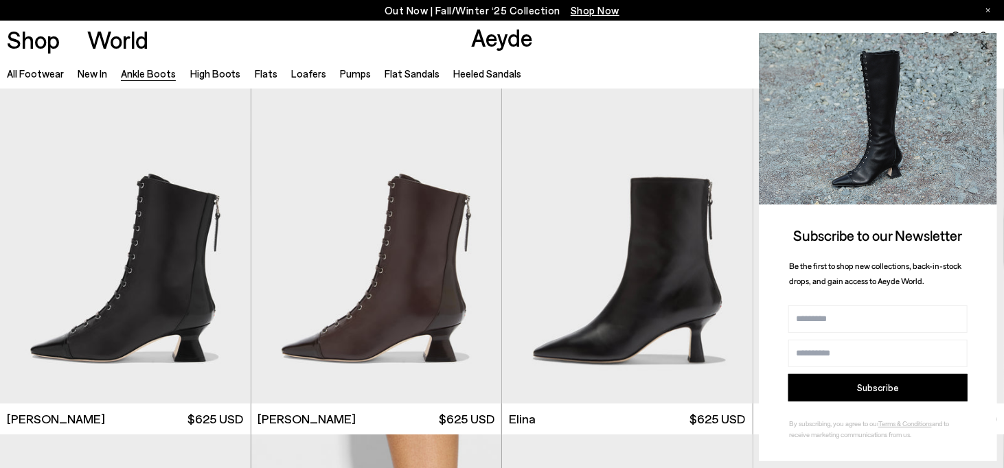
click at [981, 44] on icon at bounding box center [984, 46] width 18 height 18
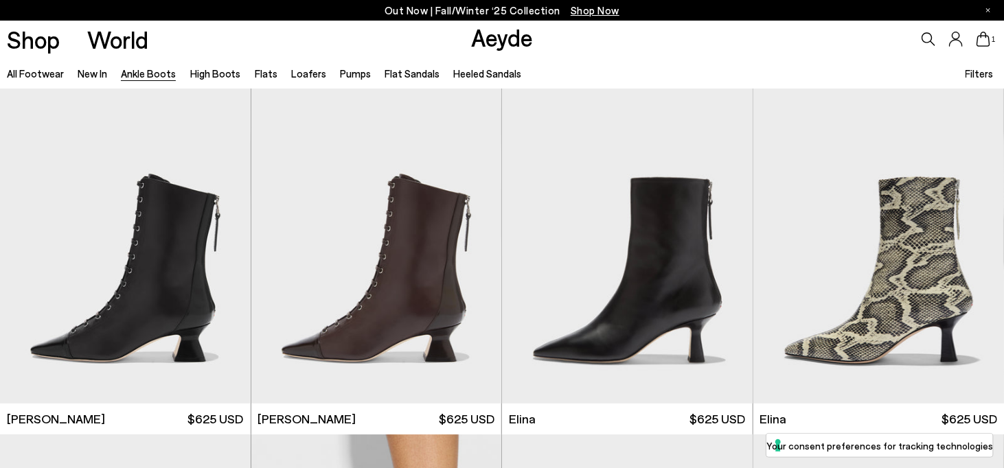
click at [982, 41] on icon at bounding box center [983, 39] width 14 height 15
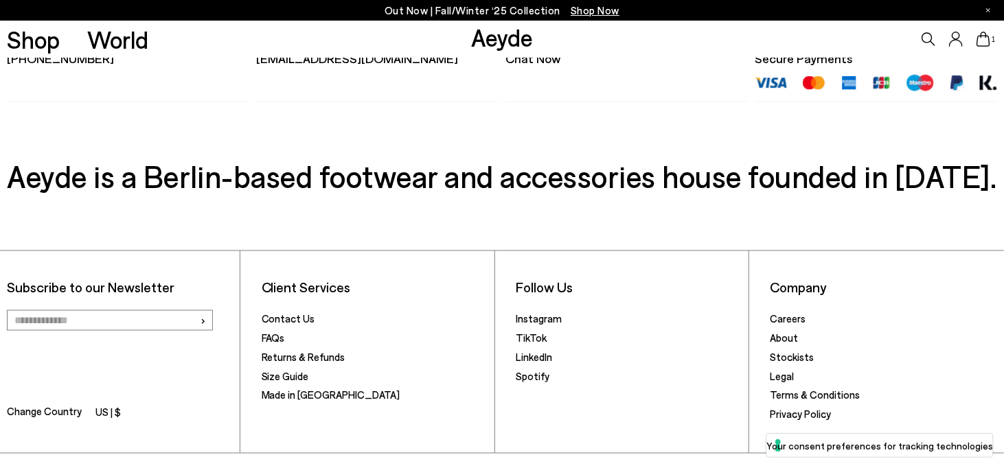
scroll to position [755, 0]
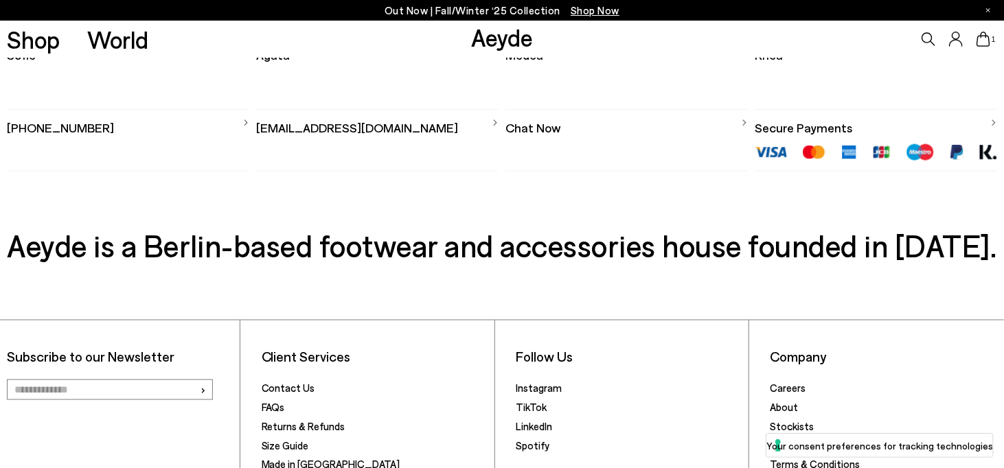
click at [380, 131] on link "[EMAIL_ADDRESS][DOMAIN_NAME]" at bounding box center [377, 123] width 242 height 27
click at [306, 172] on li "[EMAIL_ADDRESS][DOMAIN_NAME]" at bounding box center [377, 140] width 242 height 62
click at [513, 128] on link "Chat Now" at bounding box center [626, 123] width 242 height 27
click at [546, 132] on link "Chat Now" at bounding box center [626, 123] width 242 height 27
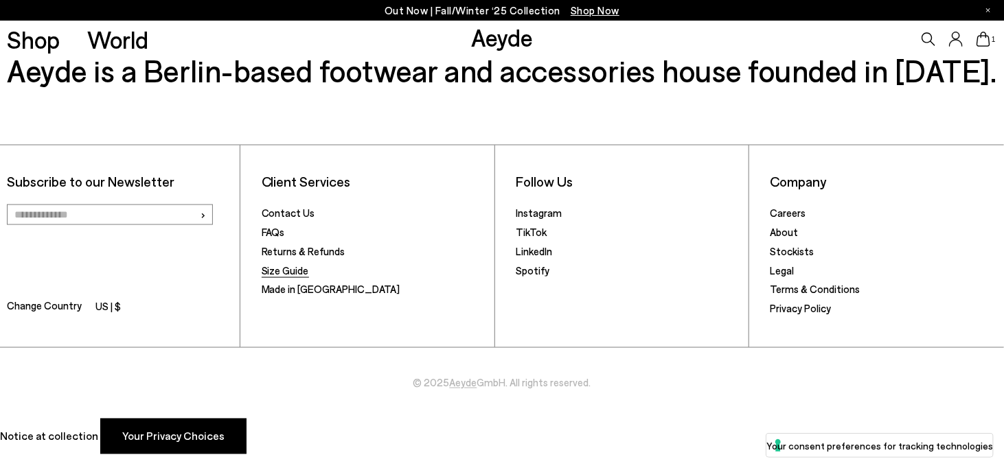
click at [284, 268] on link "Size Guide" at bounding box center [285, 270] width 47 height 12
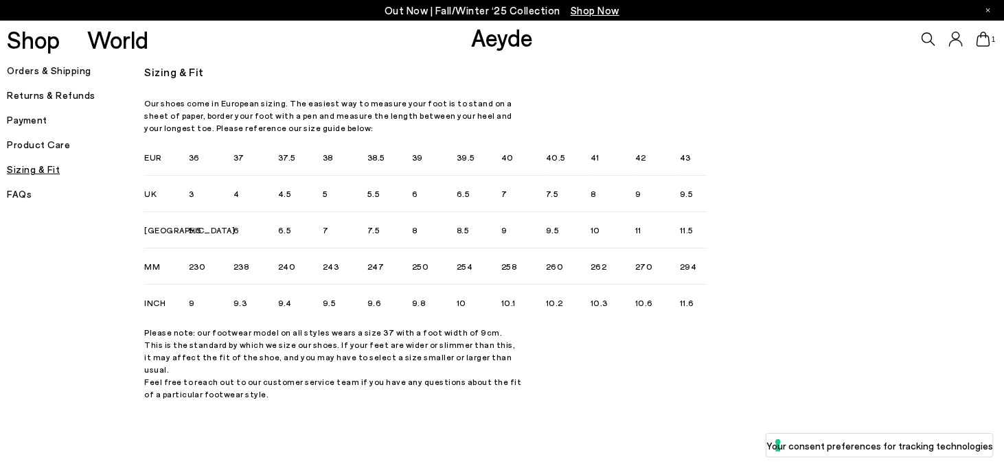
click at [83, 93] on h5 "Returns & Refunds" at bounding box center [75, 95] width 137 height 19
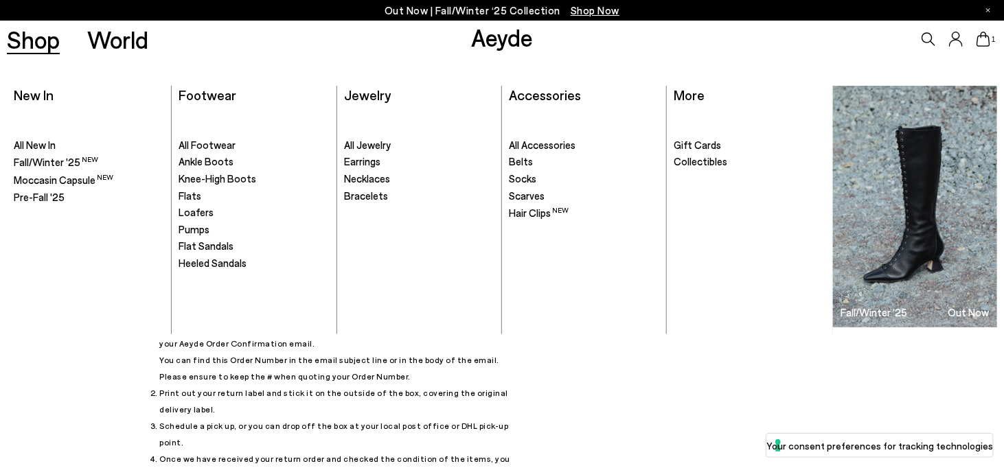
click at [38, 39] on link "Shop" at bounding box center [33, 39] width 53 height 24
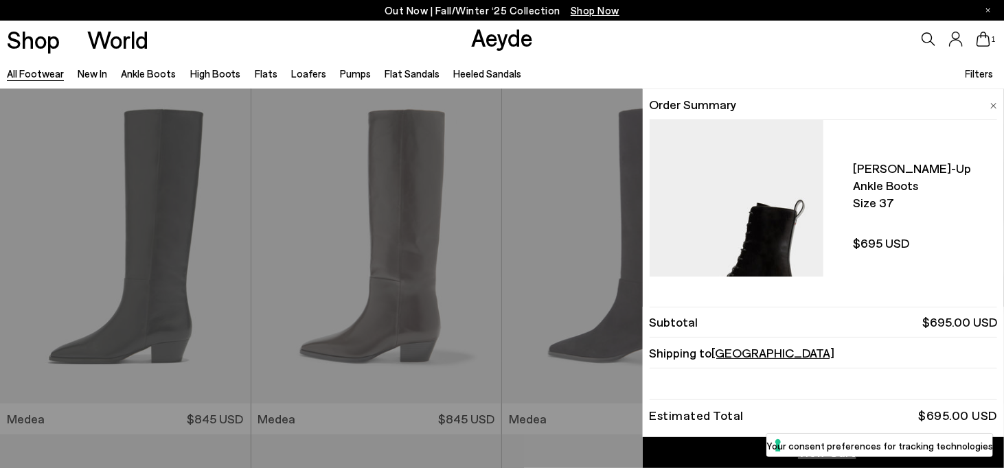
click at [983, 38] on icon at bounding box center [983, 39] width 14 height 15
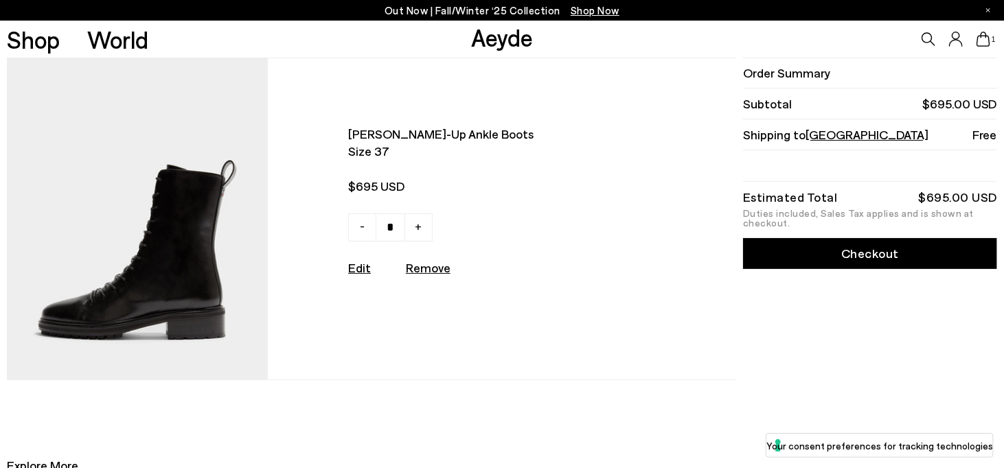
click at [382, 138] on span "[PERSON_NAME]-up ankle boots" at bounding box center [490, 134] width 284 height 17
click at [176, 214] on img at bounding box center [137, 218] width 261 height 321
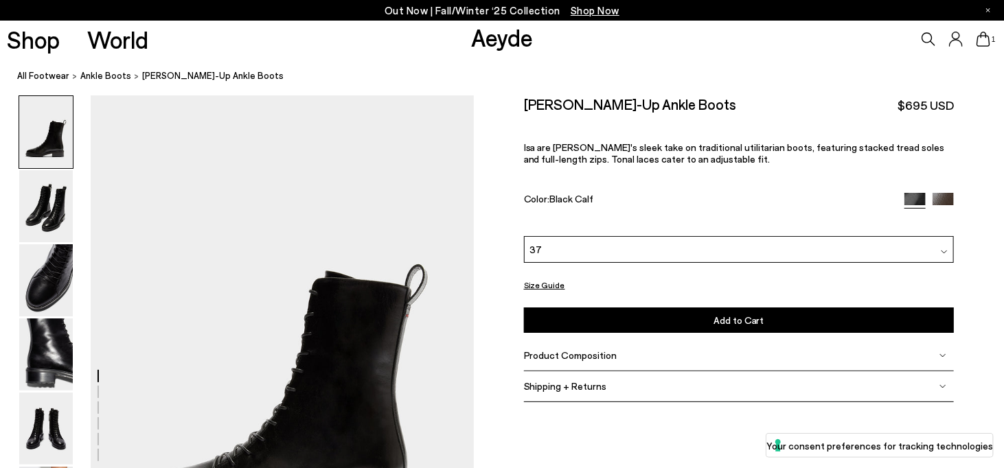
click at [619, 249] on div "37" at bounding box center [739, 249] width 430 height 27
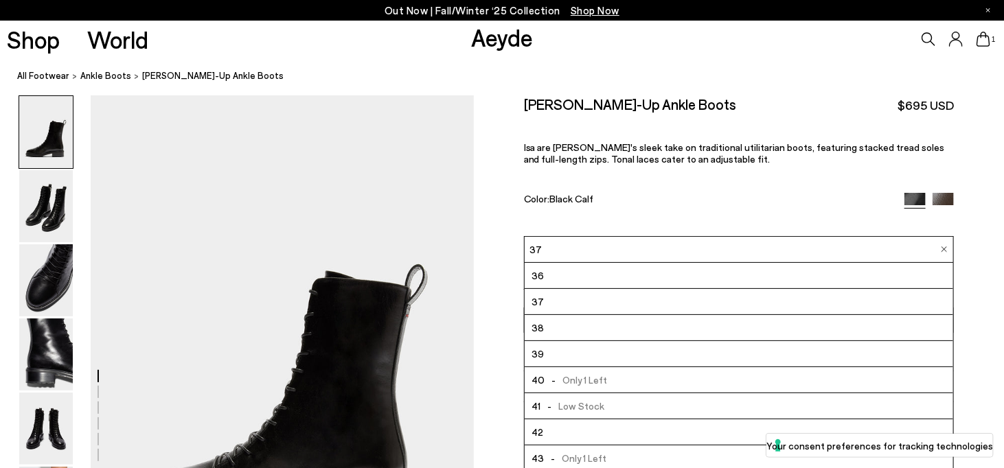
click at [582, 330] on li "38" at bounding box center [739, 328] width 428 height 26
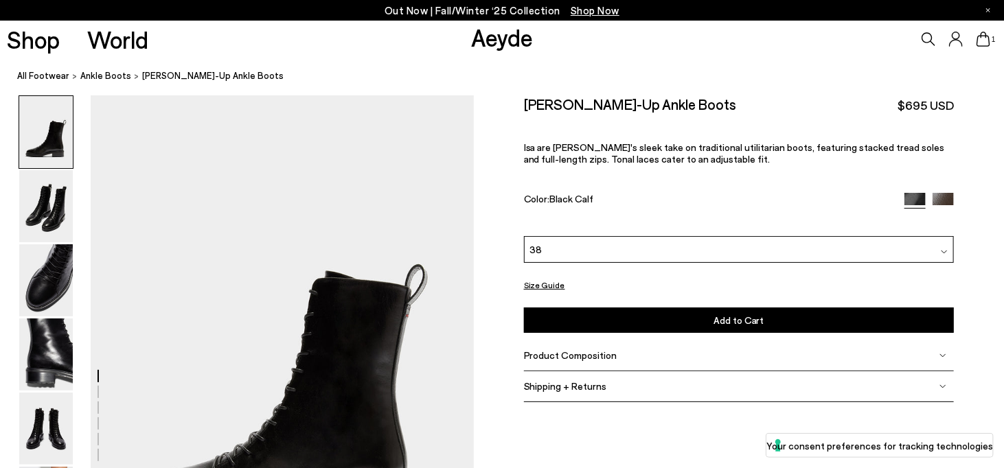
click at [646, 317] on button "Add to Cart Select a Size First" at bounding box center [739, 320] width 430 height 25
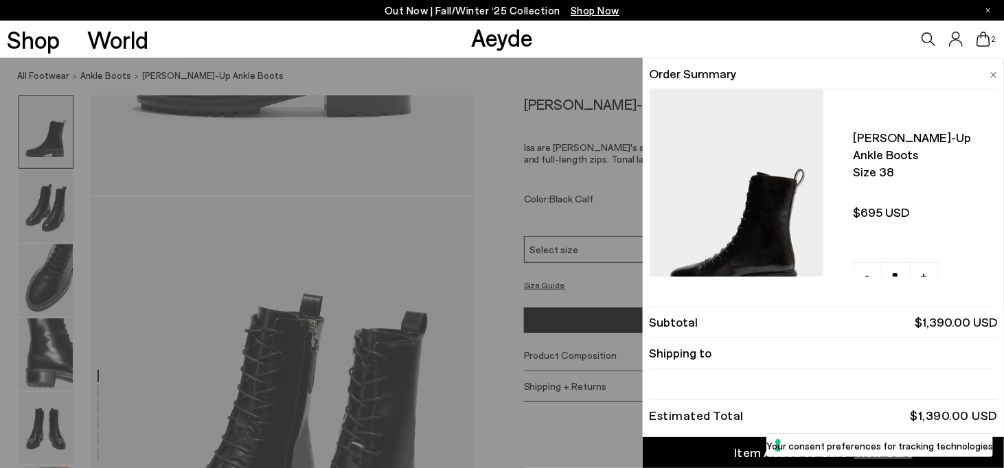
scroll to position [617, 0]
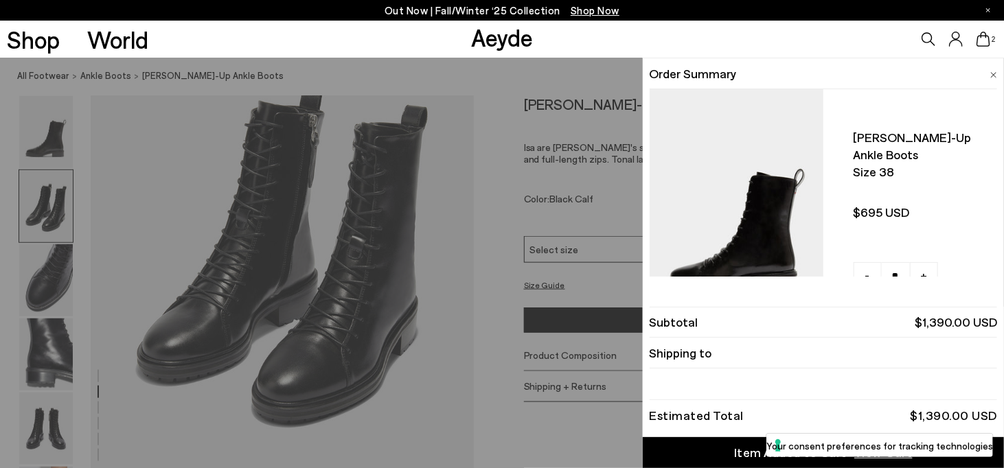
click at [994, 73] on img at bounding box center [993, 75] width 7 height 6
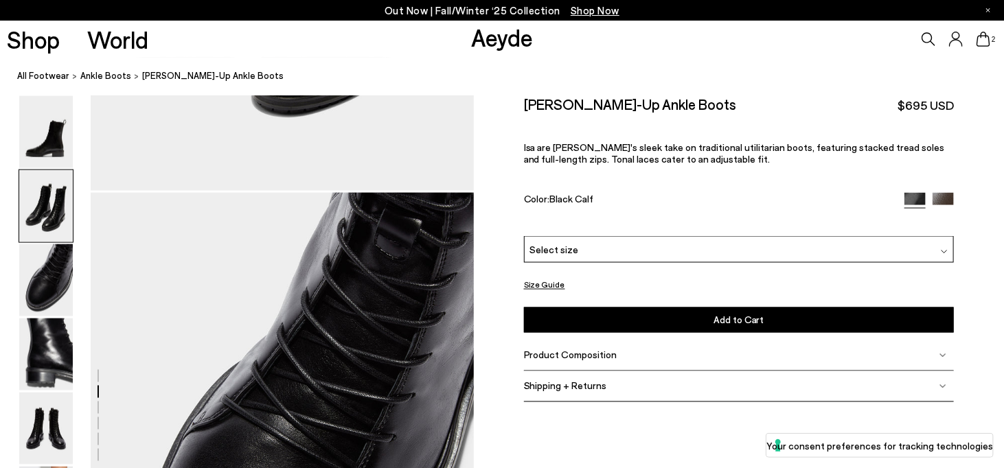
scroll to position [824, 0]
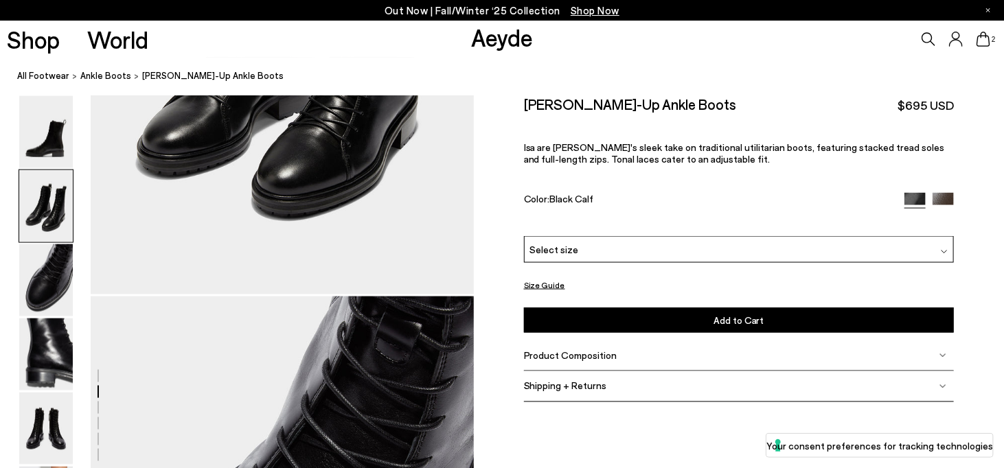
click at [976, 45] on icon at bounding box center [983, 39] width 14 height 15
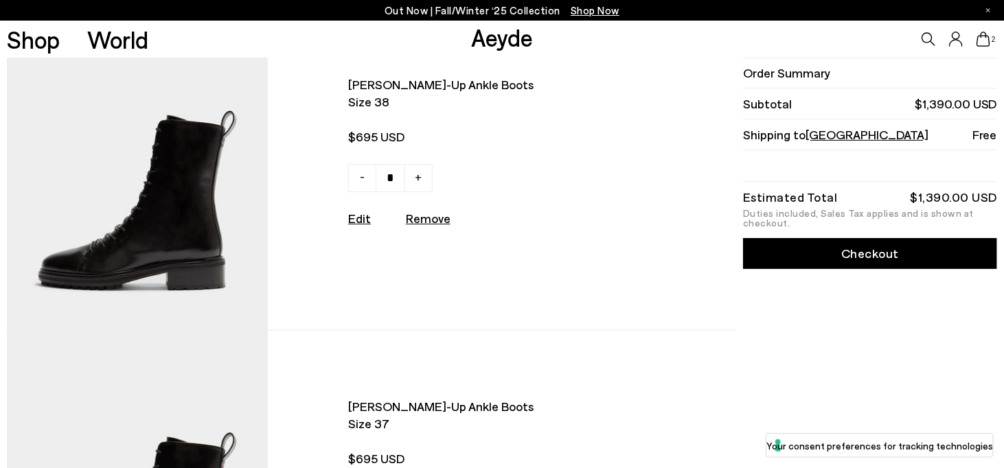
scroll to position [343, 0]
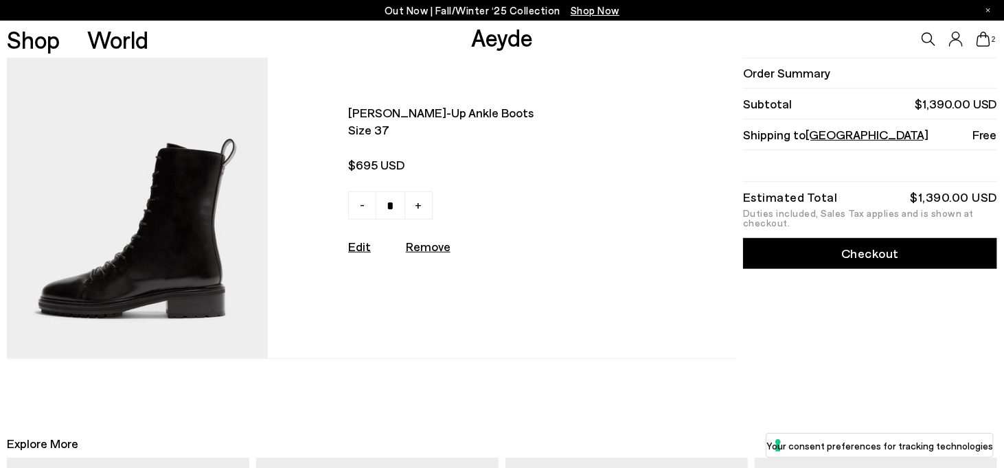
click at [429, 253] on u "Remove" at bounding box center [428, 246] width 45 height 15
type input "*"
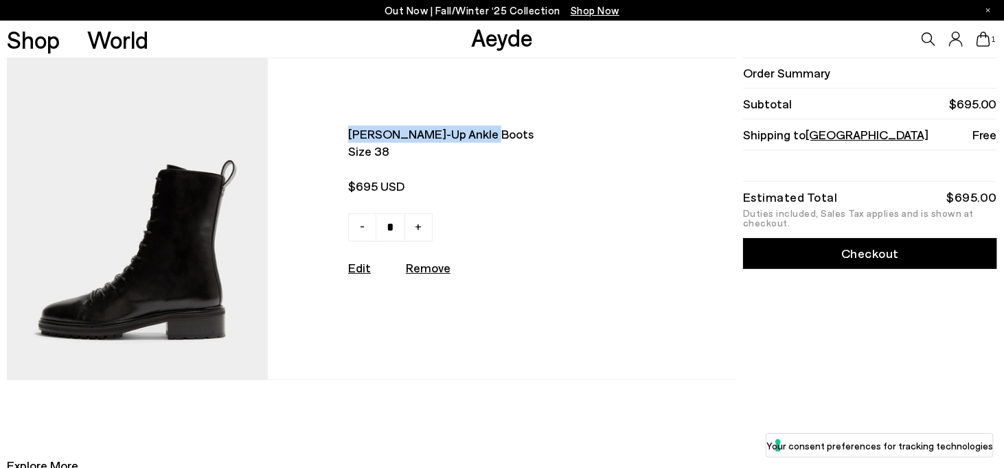
drag, startPoint x: 485, startPoint y: 134, endPoint x: 352, endPoint y: 132, distance: 133.2
click at [352, 132] on span "[PERSON_NAME]-up ankle boots" at bounding box center [490, 134] width 284 height 17
copy span "[PERSON_NAME]-up ankle boots"
